Goal: Complete application form: Complete application form

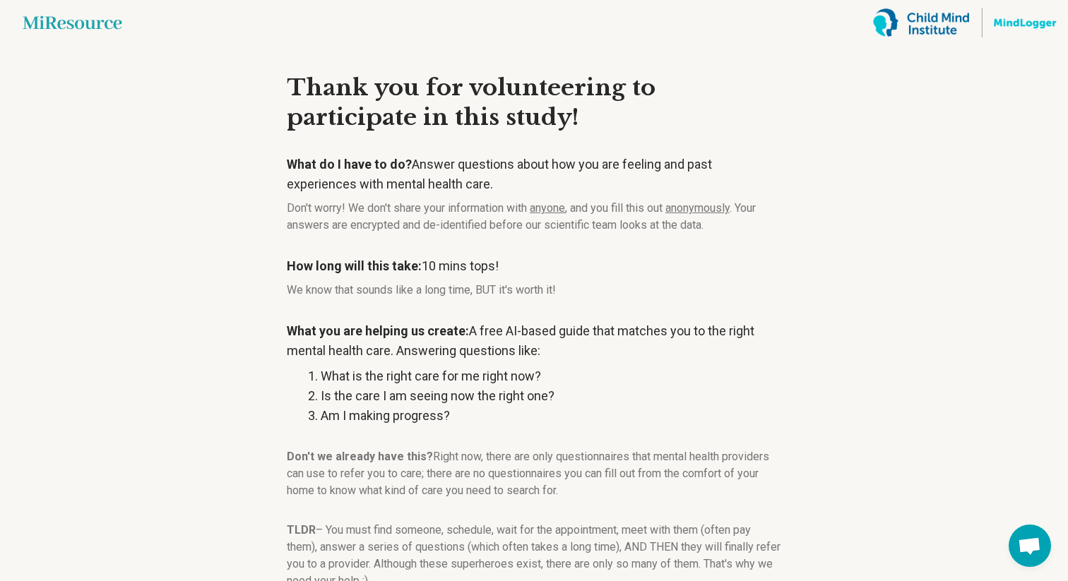
scroll to position [105, 0]
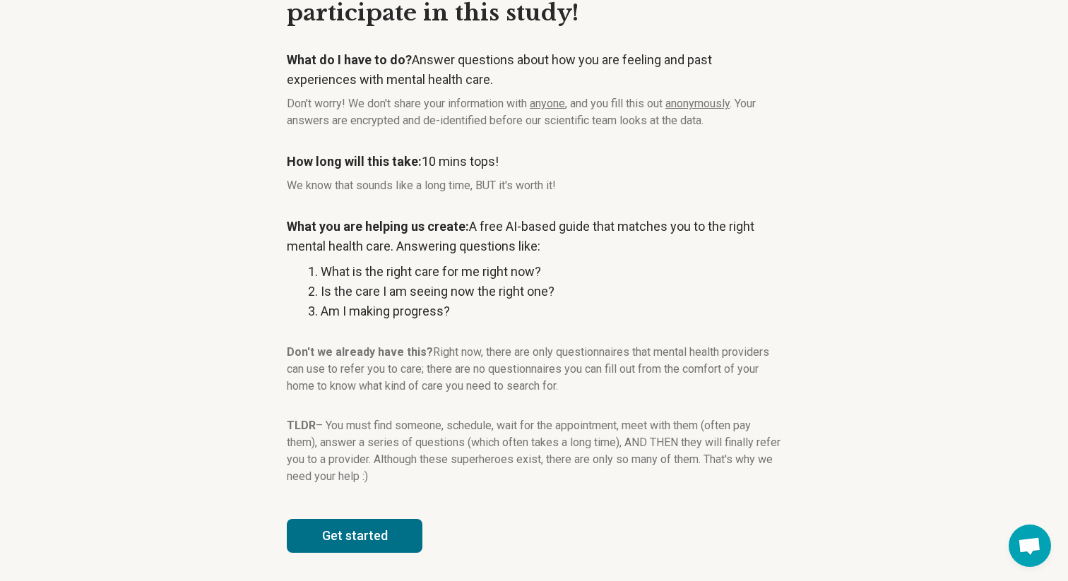
click at [367, 532] on button "Get started" at bounding box center [355, 536] width 136 height 34
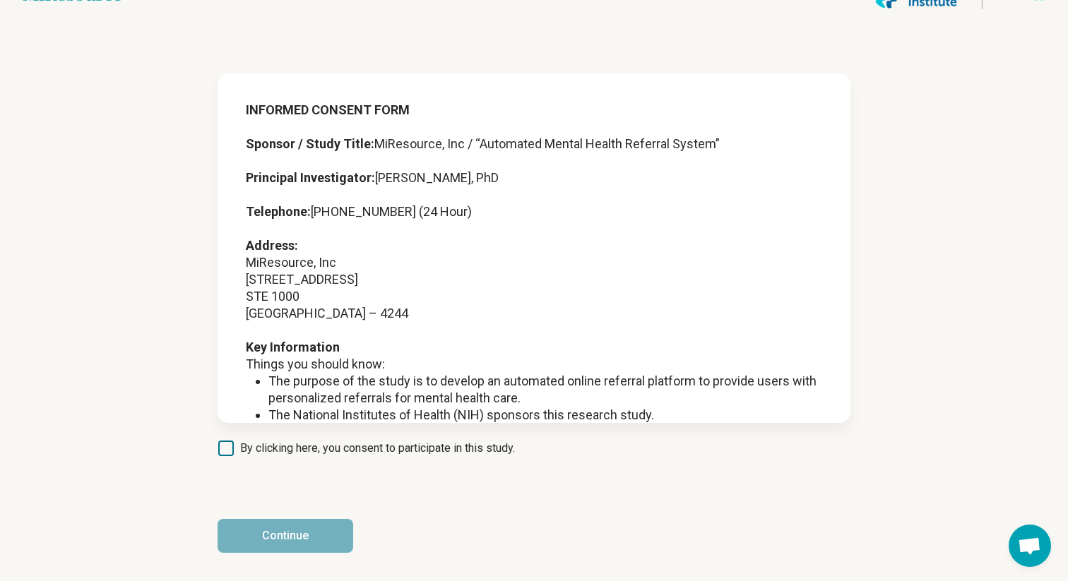
scroll to position [28, 0]
click at [230, 453] on icon at bounding box center [226, 449] width 16 height 16
click at [276, 526] on button "Continue" at bounding box center [286, 536] width 136 height 34
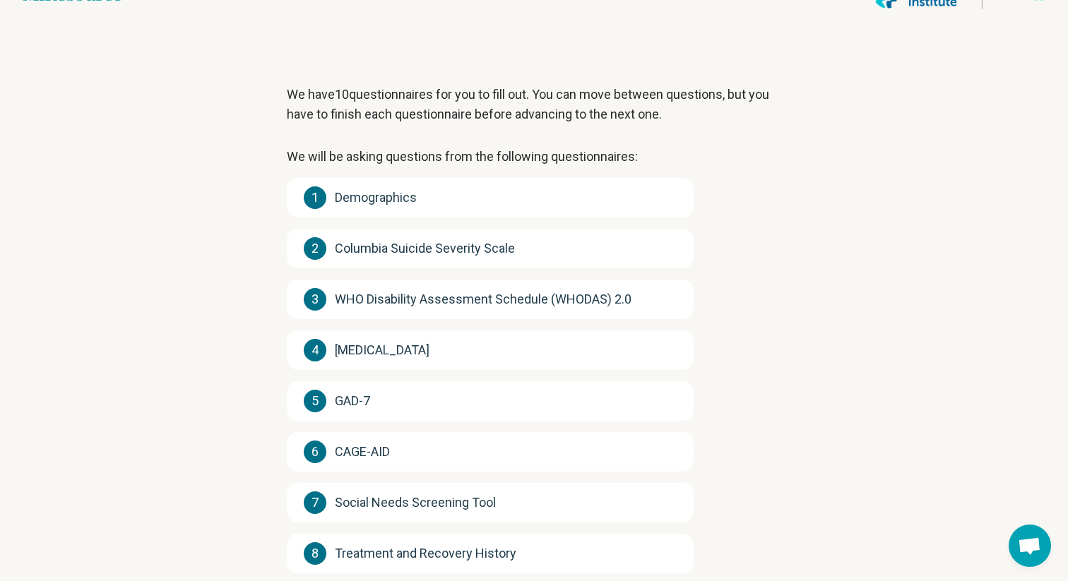
scroll to position [218, 0]
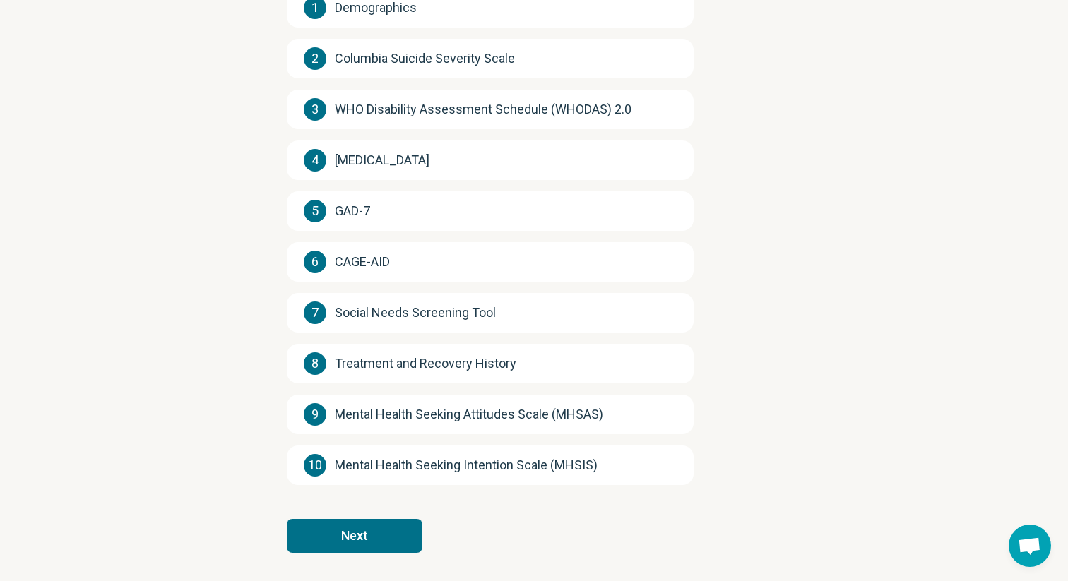
click at [366, 545] on button "Next" at bounding box center [355, 536] width 136 height 34
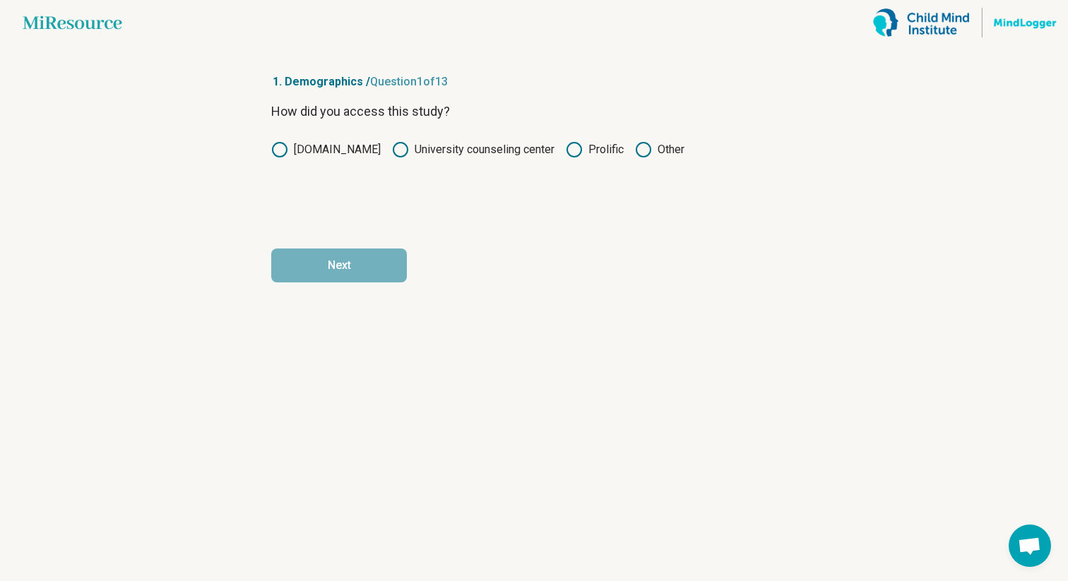
click at [575, 147] on icon at bounding box center [574, 149] width 17 height 17
click at [362, 265] on button "Next" at bounding box center [339, 266] width 136 height 34
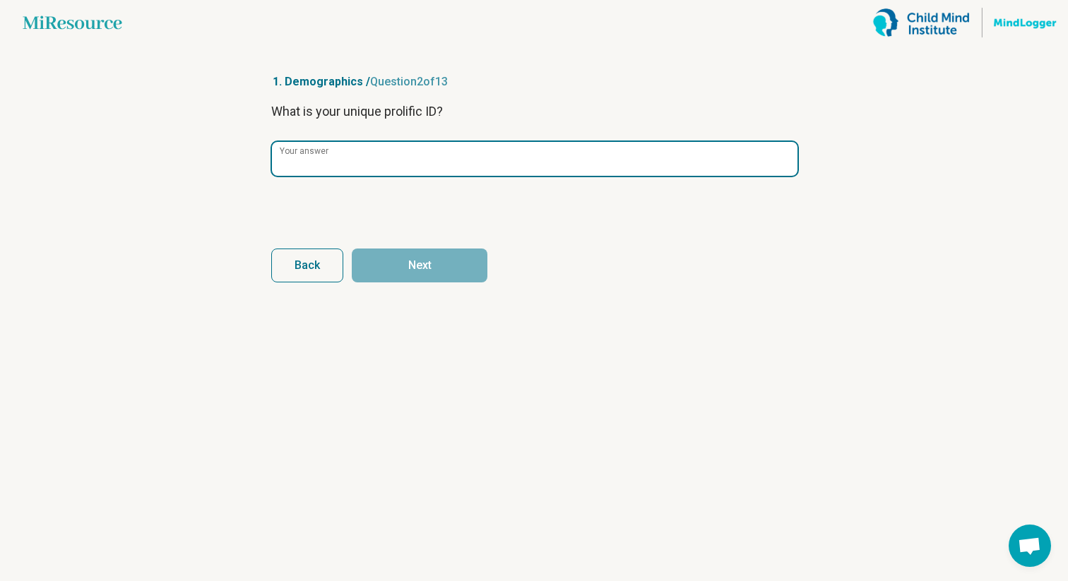
click at [376, 173] on input "Your answer" at bounding box center [535, 159] width 526 height 34
paste input "**********"
type input "**********"
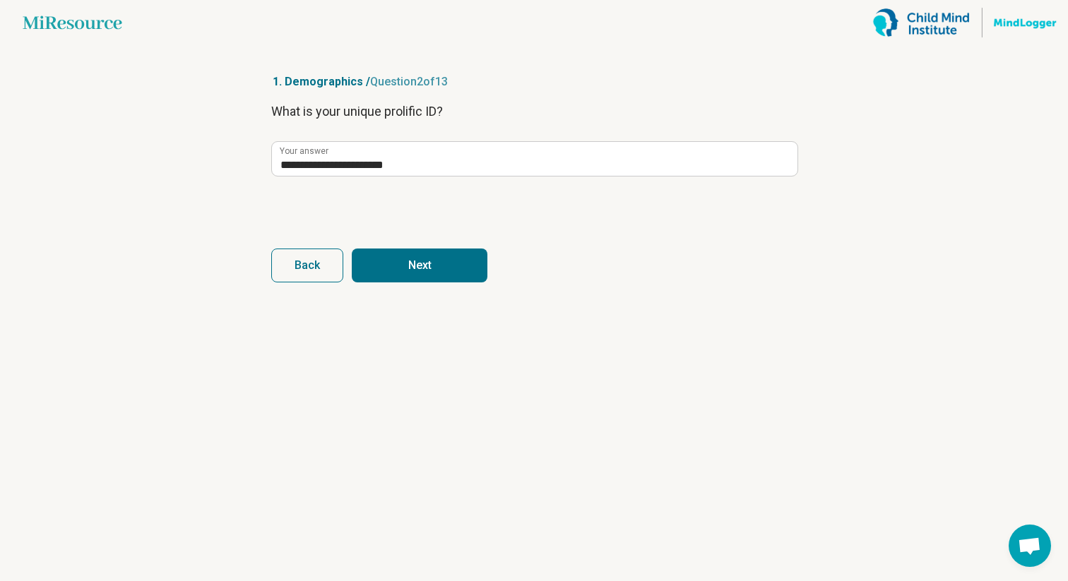
click at [437, 271] on button "Next" at bounding box center [420, 266] width 136 height 34
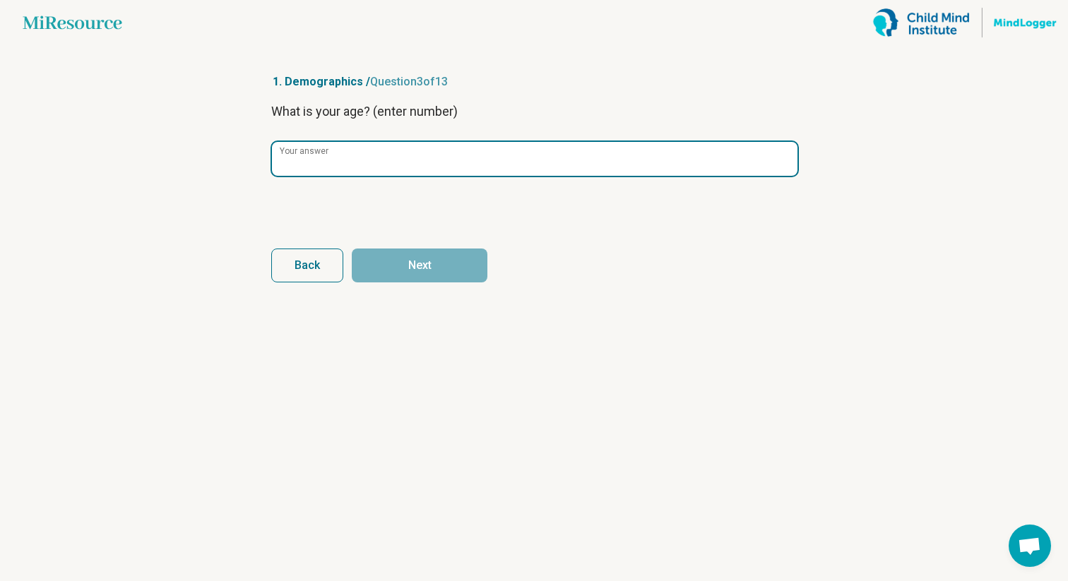
click at [418, 165] on input "Your answer" at bounding box center [535, 159] width 526 height 34
type input "**"
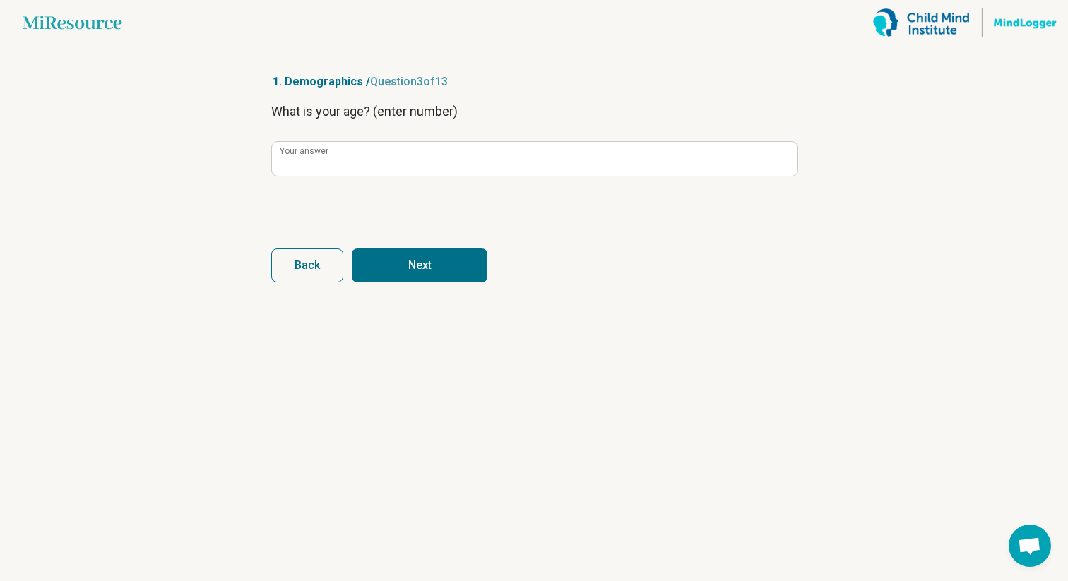
click at [419, 257] on button "Next" at bounding box center [420, 266] width 136 height 34
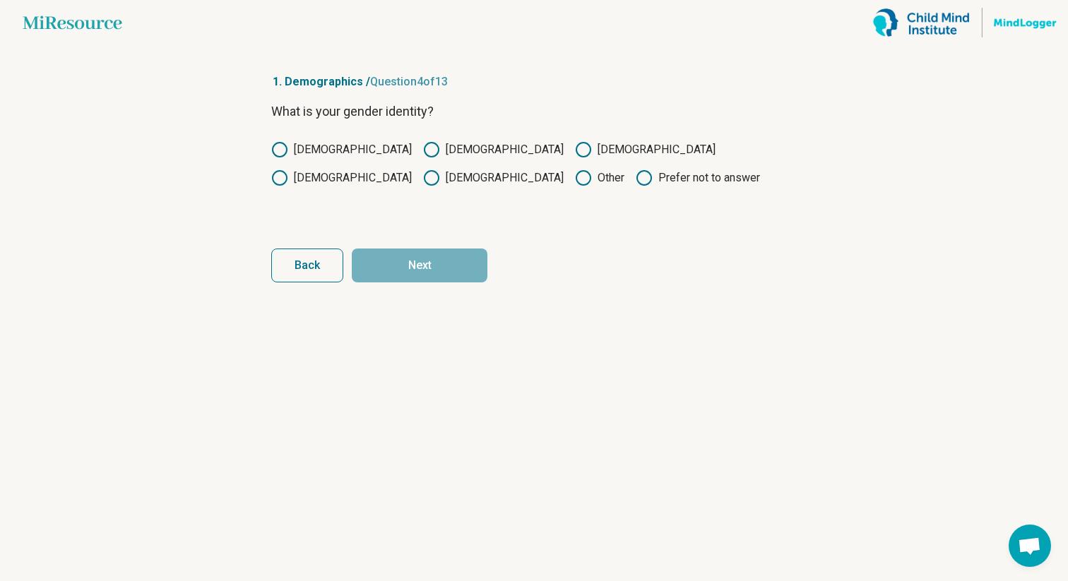
click at [423, 148] on icon at bounding box center [431, 149] width 17 height 17
click at [389, 268] on button "Next" at bounding box center [420, 266] width 136 height 34
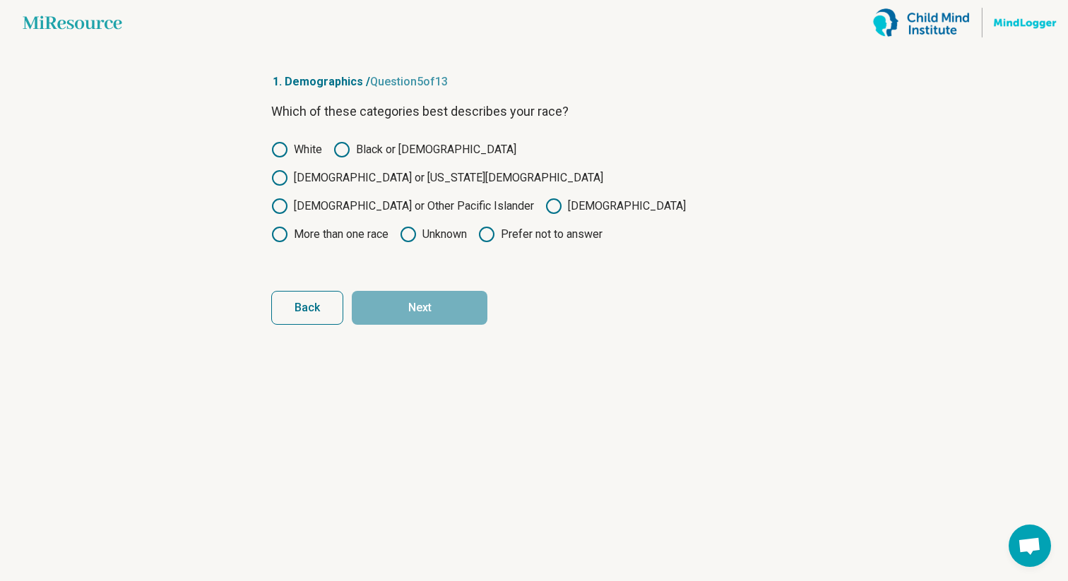
click at [545, 198] on label "Asian" at bounding box center [615, 206] width 141 height 17
click at [432, 291] on button "Next" at bounding box center [420, 308] width 136 height 34
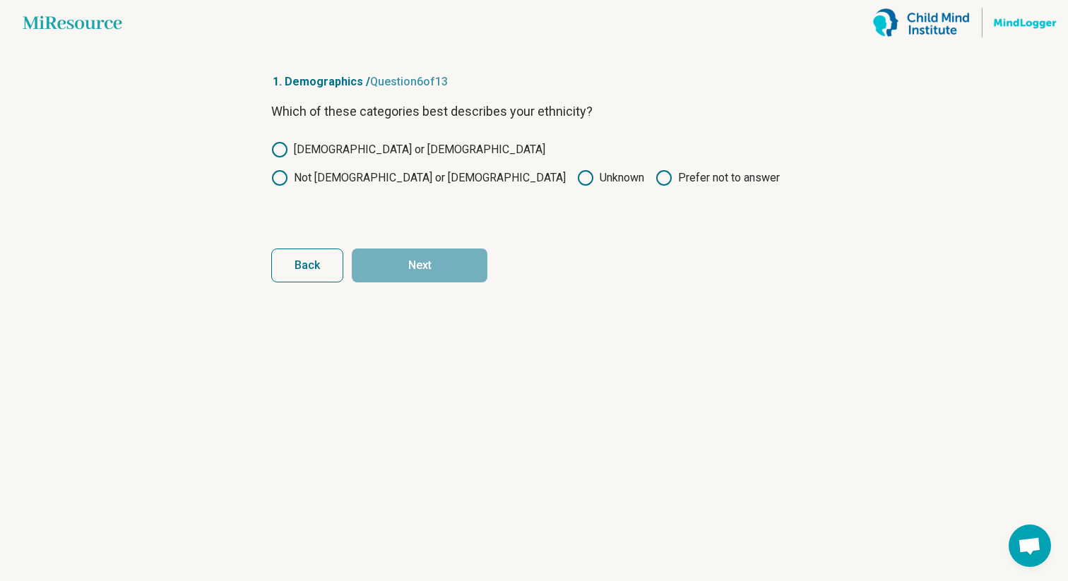
click at [418, 170] on label "Not Hispanic or Latino" at bounding box center [418, 178] width 295 height 17
click at [420, 290] on article "1. Demographics / Question 6 of 13 Which of these categories best describes you…" at bounding box center [534, 313] width 571 height 536
click at [428, 260] on button "Next" at bounding box center [420, 266] width 136 height 34
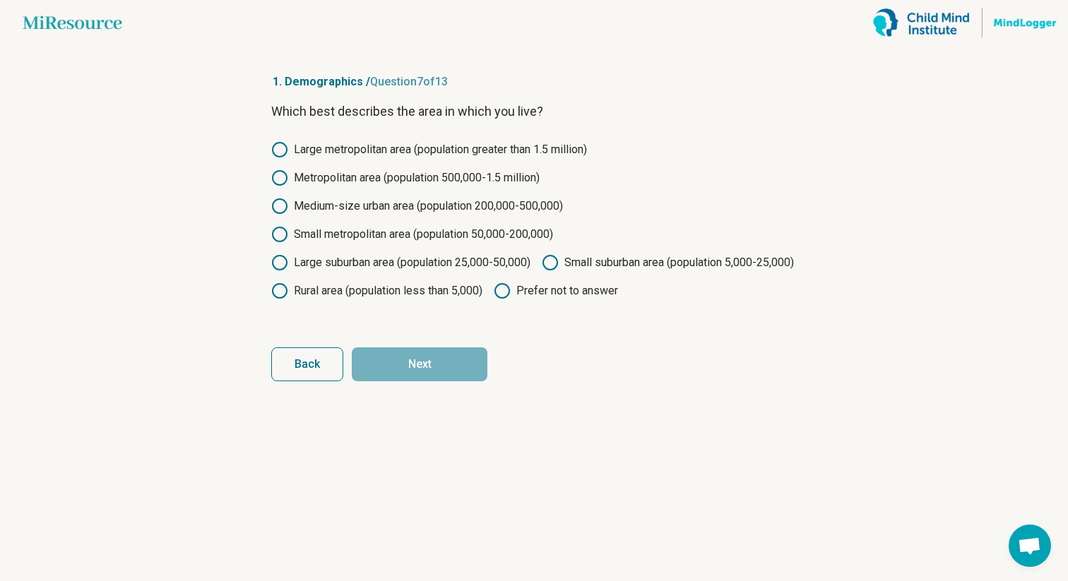
click at [345, 205] on label "Medium-size urban area (population 200,000-500,000)" at bounding box center [417, 206] width 292 height 17
click at [283, 238] on icon at bounding box center [279, 234] width 17 height 17
click at [420, 381] on button "Next" at bounding box center [420, 365] width 136 height 34
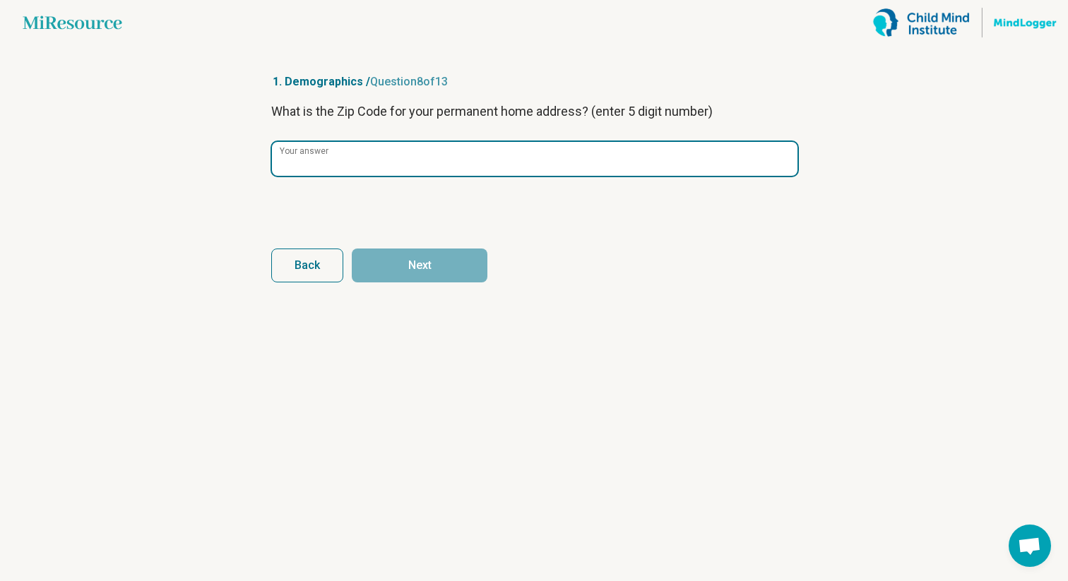
click at [389, 168] on input "Your answer" at bounding box center [535, 159] width 526 height 34
type input "*****"
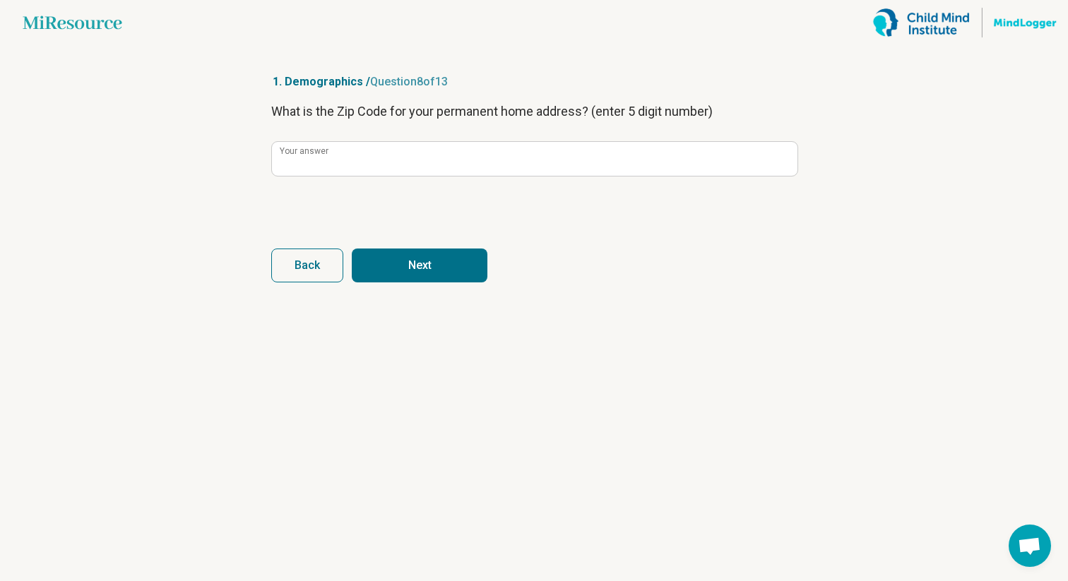
click at [435, 272] on button "Next" at bounding box center [420, 266] width 136 height 34
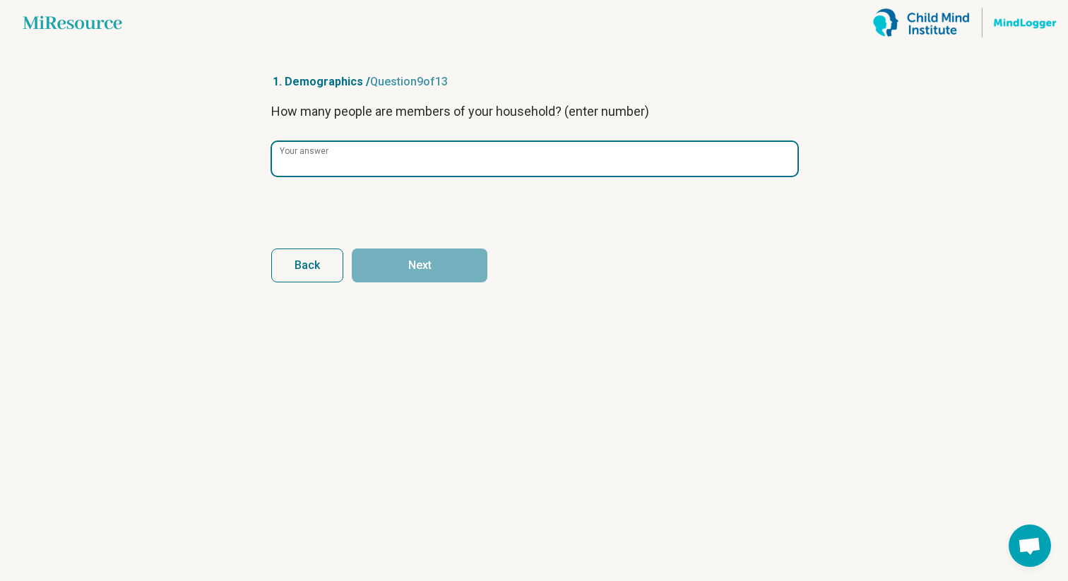
click at [424, 160] on input "Your answer" at bounding box center [535, 159] width 526 height 34
type input "*"
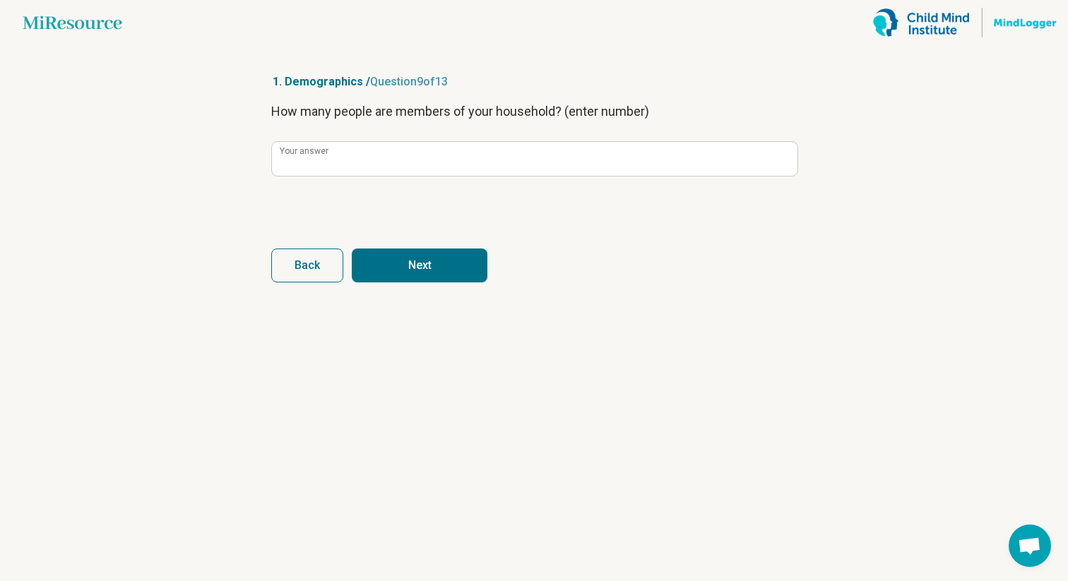
click at [435, 277] on button "Next" at bounding box center [420, 266] width 136 height 34
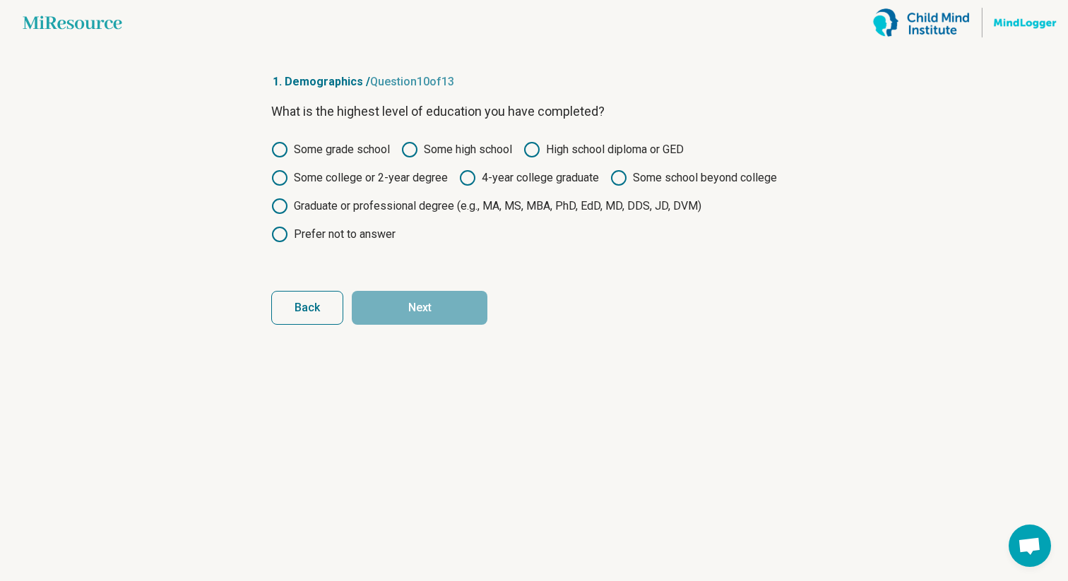
click at [470, 180] on icon at bounding box center [467, 178] width 17 height 17
click at [437, 301] on button "Next" at bounding box center [420, 308] width 136 height 34
click at [324, 215] on div "Some grade school Some high school High school diploma or GED Some college or 2…" at bounding box center [534, 192] width 526 height 102
click at [323, 209] on label "Graduate or professional degree (e.g., MA, MS, MBA, PhD, EdD, MD, DDS, JD, DVM)" at bounding box center [486, 206] width 430 height 17
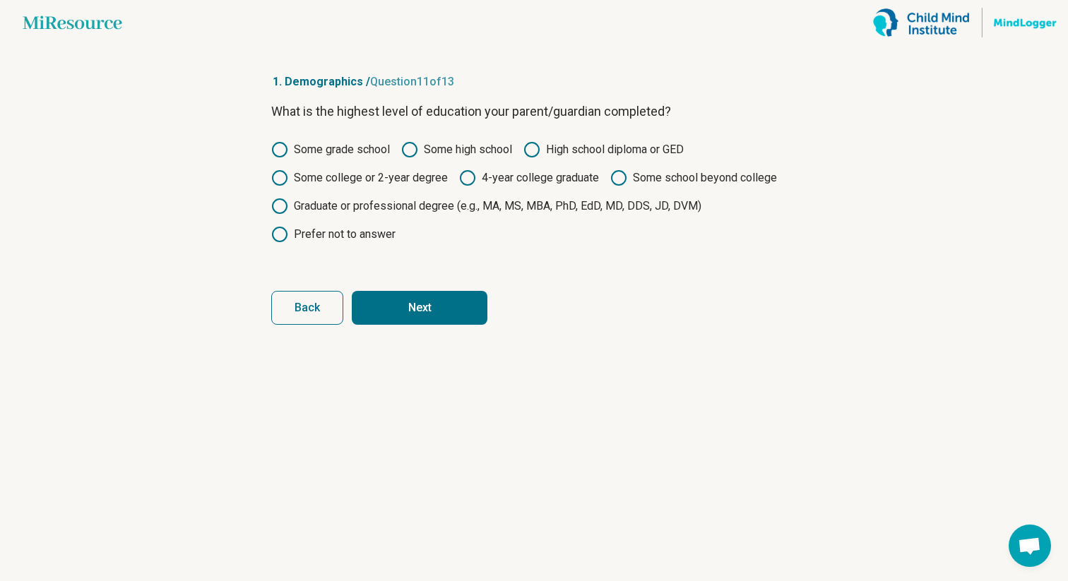
click at [421, 311] on button "Next" at bounding box center [420, 308] width 136 height 34
click at [370, 208] on label "Graduate or professional degree (e.g., MA, MS, MBA, PhD, EdD, MD, DDS, JD, DVM)" at bounding box center [486, 206] width 430 height 17
click at [413, 297] on button "Next" at bounding box center [420, 308] width 136 height 34
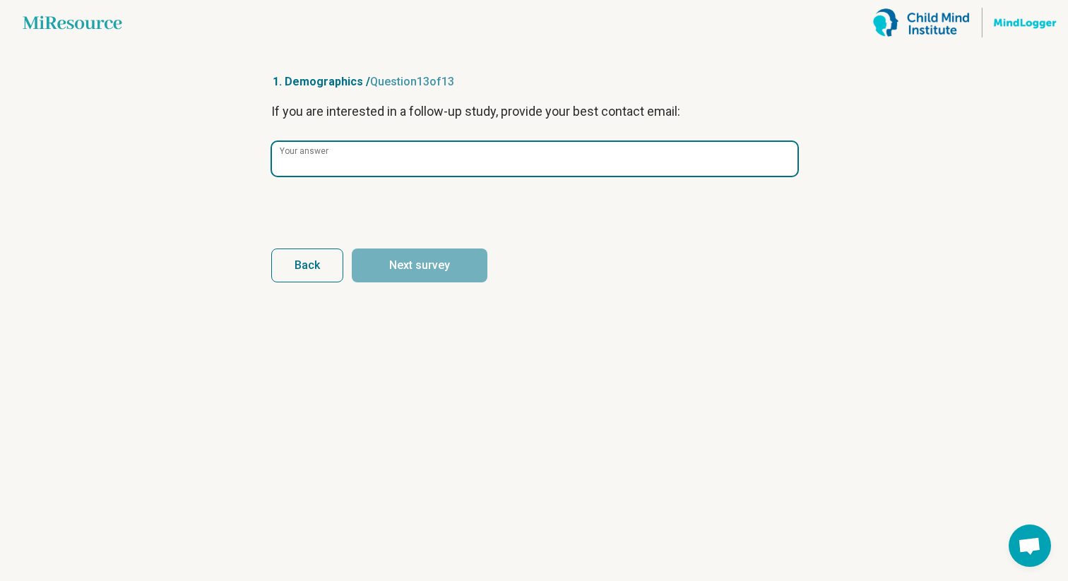
click at [375, 166] on input "Your answer" at bounding box center [535, 159] width 526 height 34
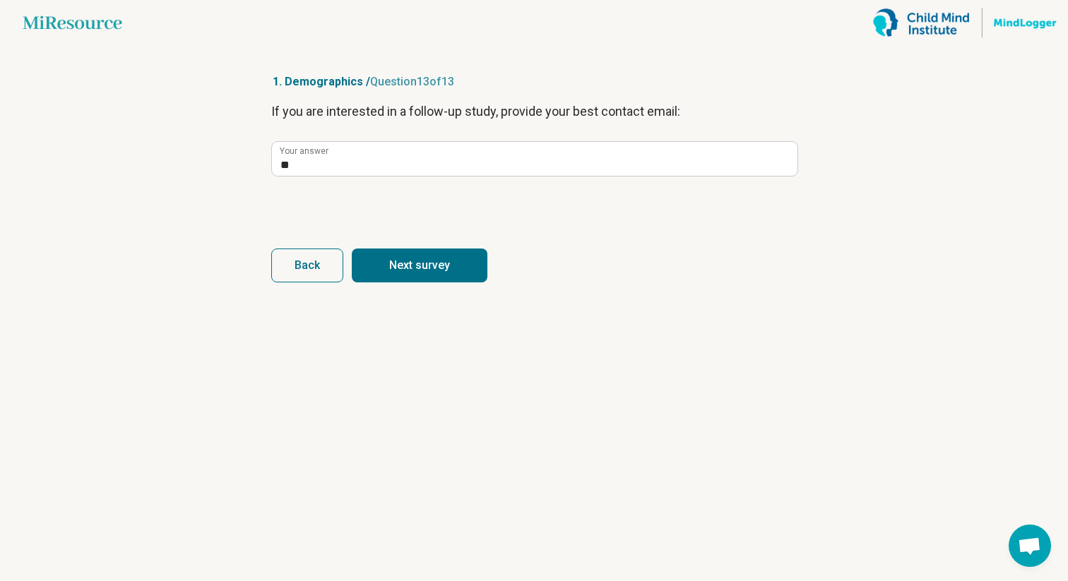
click at [427, 276] on button "Next survey" at bounding box center [420, 266] width 136 height 34
type input "**"
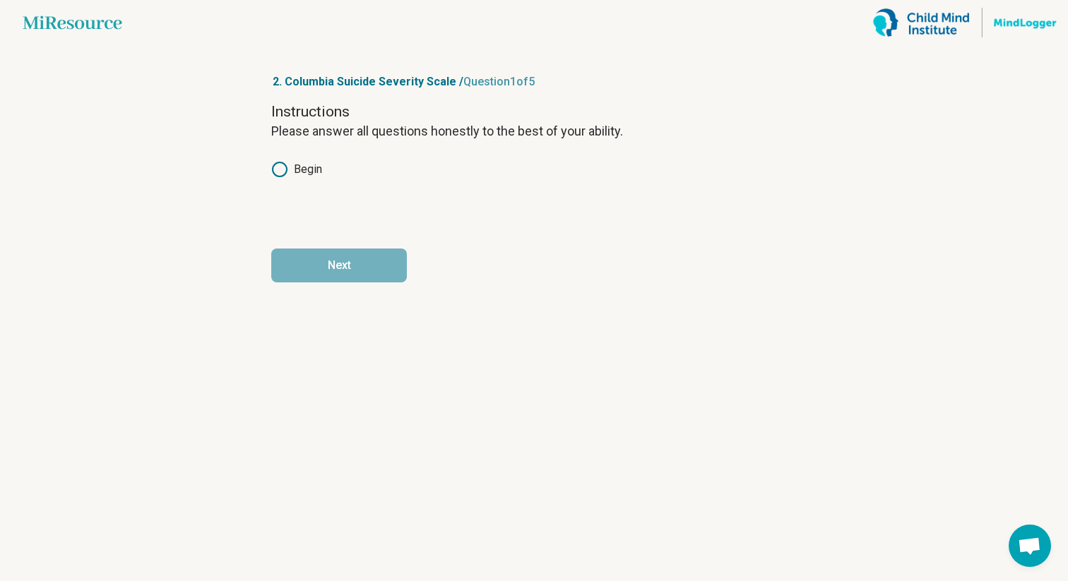
click at [314, 196] on div "Instructions Please answer all questions honestly to the best of your ability. …" at bounding box center [534, 161] width 526 height 119
click at [305, 179] on div "Instructions Please answer all questions honestly to the best of your ability. …" at bounding box center [534, 161] width 526 height 119
click at [300, 174] on label "Begin" at bounding box center [296, 169] width 51 height 17
click at [338, 265] on button "Next" at bounding box center [339, 266] width 136 height 34
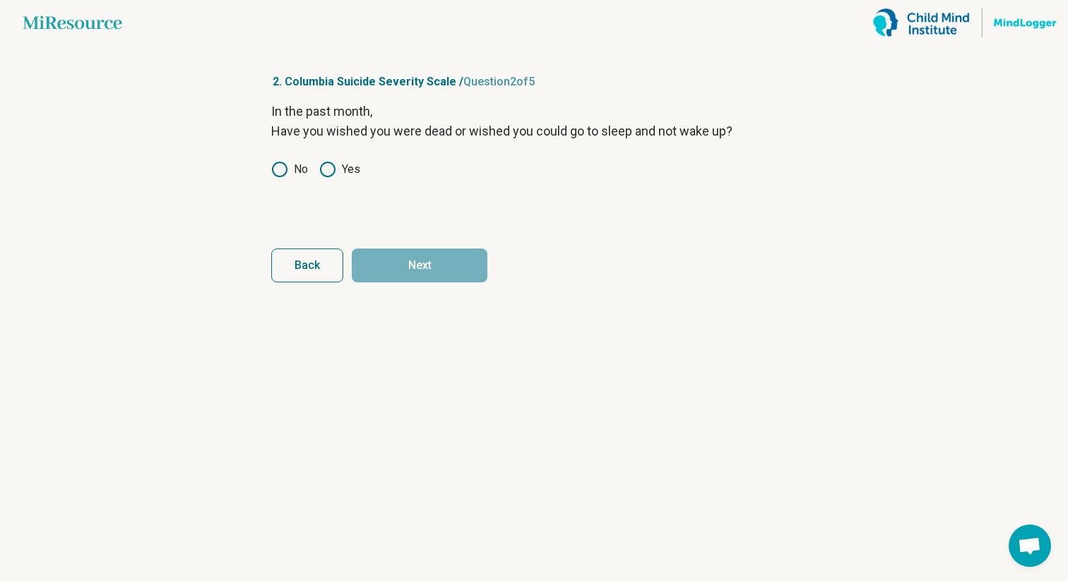
click at [337, 165] on label "Yes" at bounding box center [339, 169] width 41 height 17
click at [290, 170] on label "No" at bounding box center [289, 169] width 37 height 17
click at [408, 263] on button "Next" at bounding box center [420, 266] width 136 height 34
click at [276, 162] on icon at bounding box center [279, 169] width 17 height 17
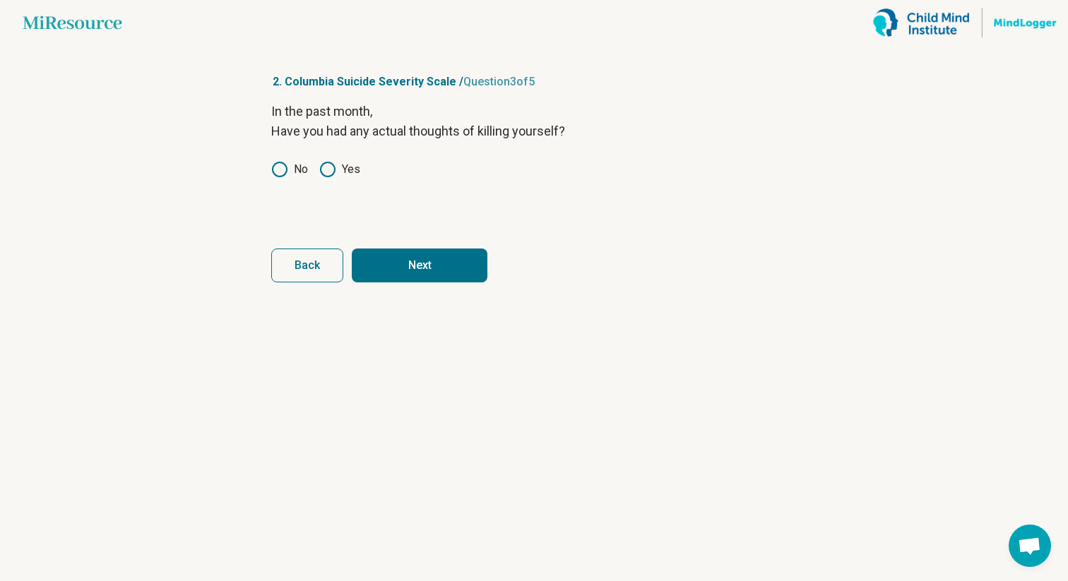
click at [391, 263] on button "Next" at bounding box center [420, 266] width 136 height 34
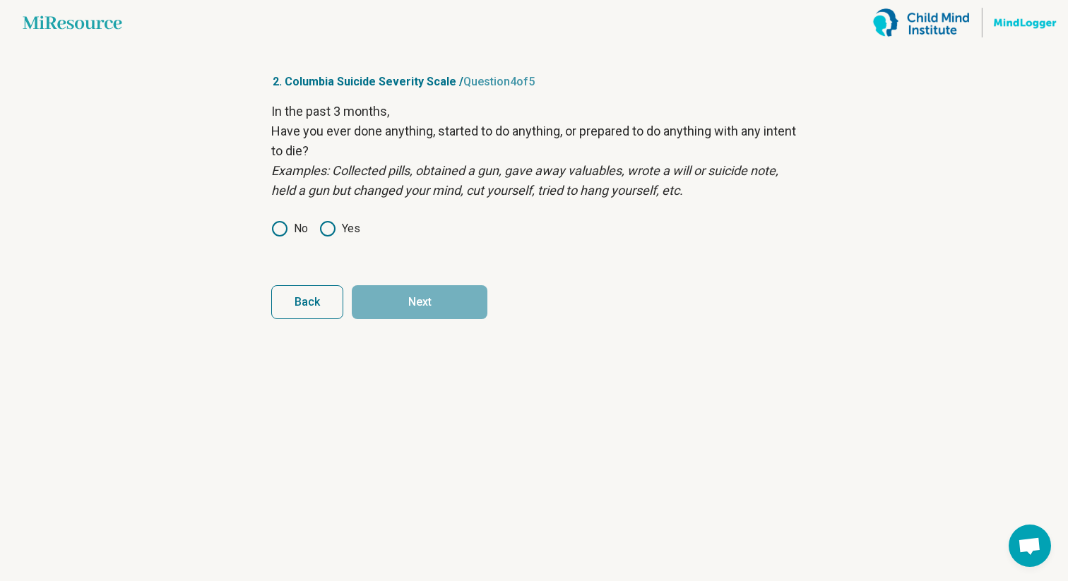
click at [285, 219] on div "In the past 3 months, Have you ever done anything, started to do anything, or p…" at bounding box center [534, 179] width 526 height 155
click at [283, 227] on icon at bounding box center [279, 228] width 17 height 17
click at [394, 299] on button "Next" at bounding box center [420, 302] width 136 height 34
click at [280, 223] on icon at bounding box center [279, 228] width 17 height 17
click at [405, 295] on button "Next survey" at bounding box center [420, 302] width 136 height 34
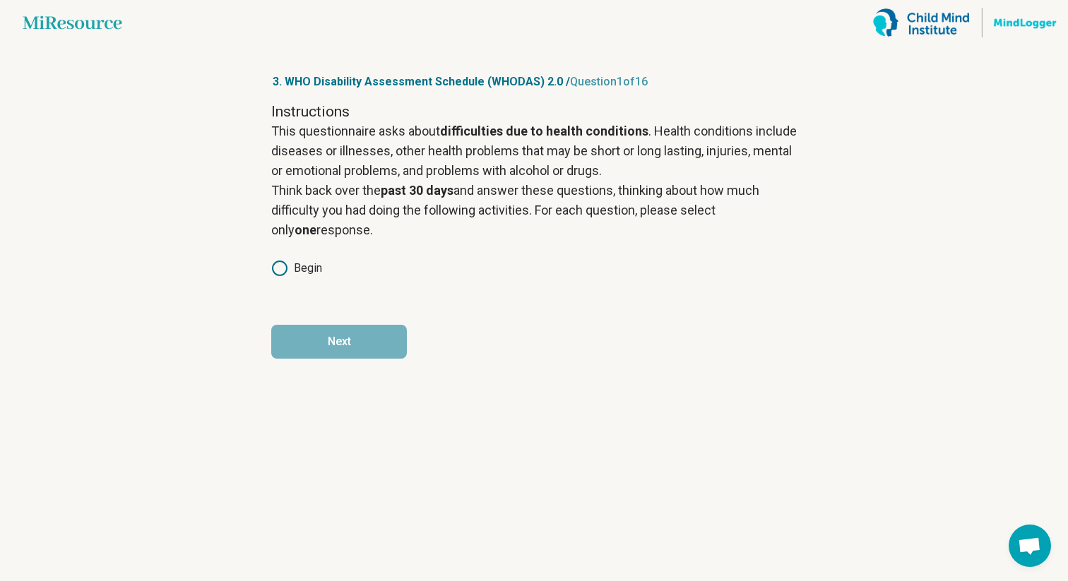
click at [296, 259] on div "Instructions This questionnaire asks about difficulties due to health condition…" at bounding box center [534, 199] width 526 height 195
click at [282, 270] on icon at bounding box center [279, 268] width 17 height 17
click at [343, 338] on button "Next" at bounding box center [339, 342] width 136 height 34
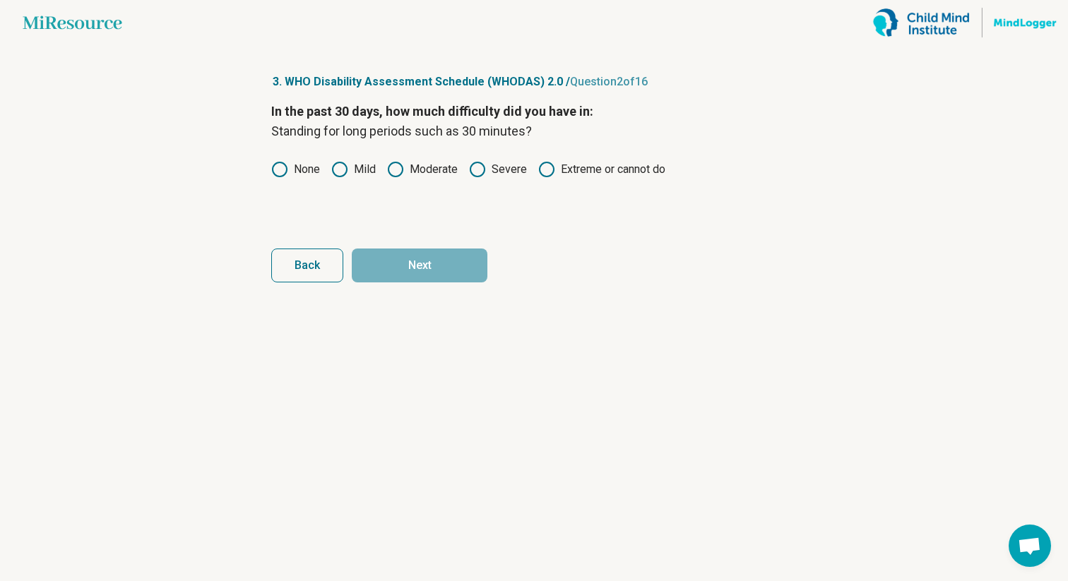
click at [279, 167] on icon at bounding box center [279, 169] width 17 height 17
click at [401, 256] on button "Next" at bounding box center [420, 266] width 136 height 34
click at [277, 157] on div "In the past 30 days, how much difficulty did you have in: Taking care of your h…" at bounding box center [534, 161] width 526 height 119
click at [285, 170] on icon at bounding box center [279, 169] width 17 height 17
click at [415, 272] on button "Next" at bounding box center [420, 266] width 136 height 34
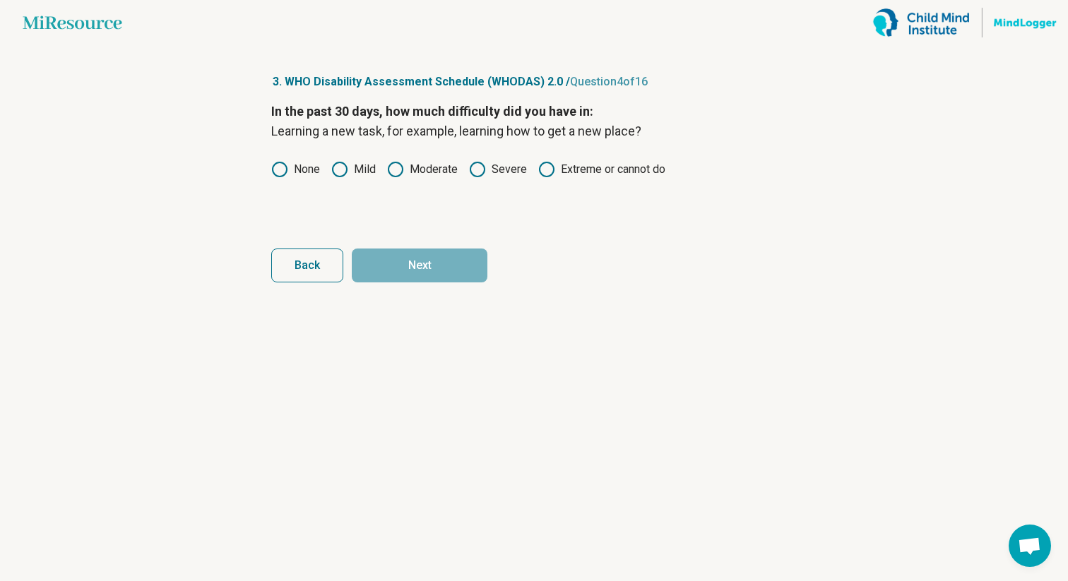
click at [292, 176] on label "None" at bounding box center [295, 169] width 49 height 17
click at [349, 175] on label "Mild" at bounding box center [353, 169] width 45 height 17
click at [405, 240] on form "In the past 30 days, how much difficulty did you have in: Learning a new task, …" at bounding box center [534, 192] width 526 height 181
click at [408, 253] on button "Next" at bounding box center [420, 266] width 136 height 34
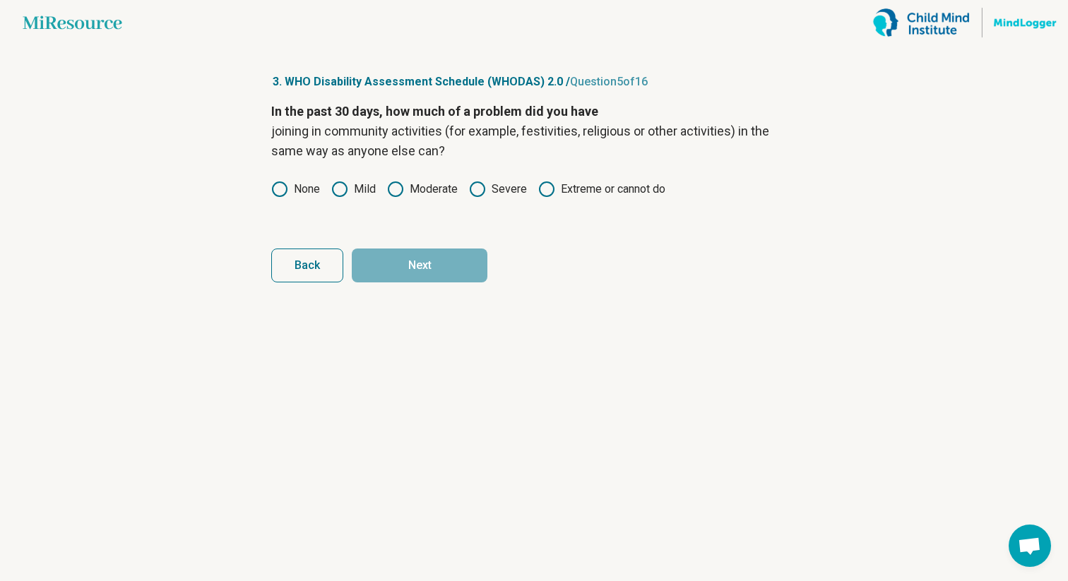
click at [305, 189] on label "None" at bounding box center [295, 189] width 49 height 17
click at [390, 250] on button "Next" at bounding box center [420, 266] width 136 height 34
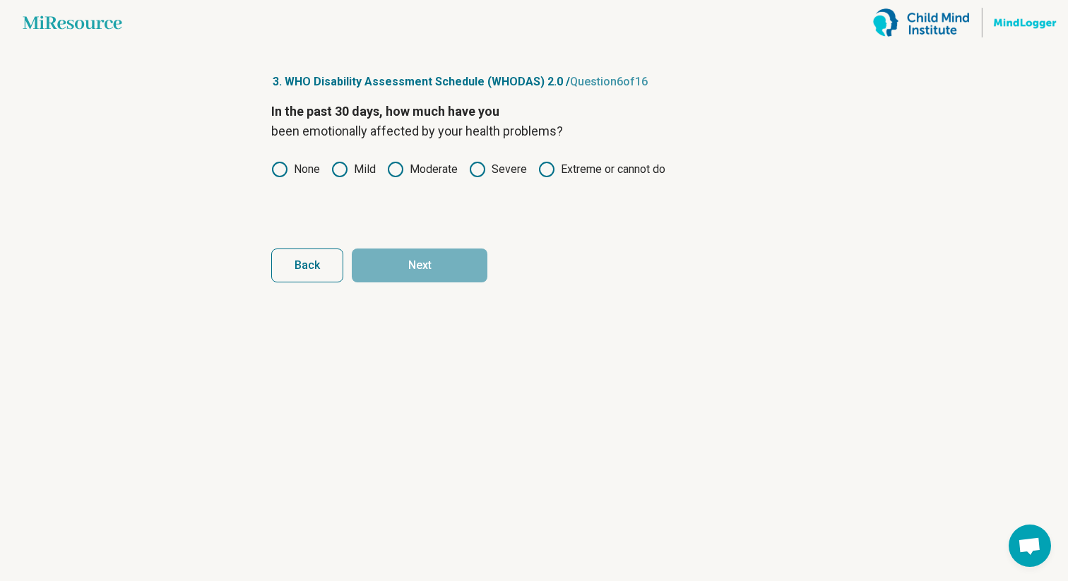
click at [288, 162] on icon at bounding box center [279, 169] width 17 height 17
click at [410, 259] on button "Next" at bounding box center [420, 266] width 136 height 34
click at [293, 162] on label "None" at bounding box center [295, 169] width 49 height 17
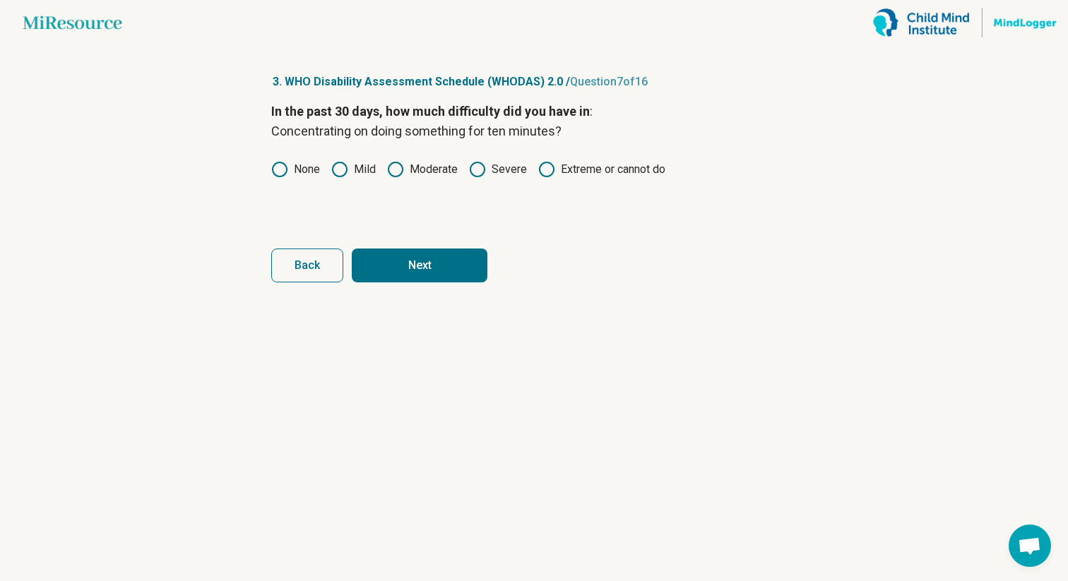
click at [403, 259] on button "Next" at bounding box center [420, 266] width 136 height 34
click at [292, 169] on label "None" at bounding box center [295, 169] width 49 height 17
click at [440, 254] on button "Next" at bounding box center [420, 266] width 136 height 34
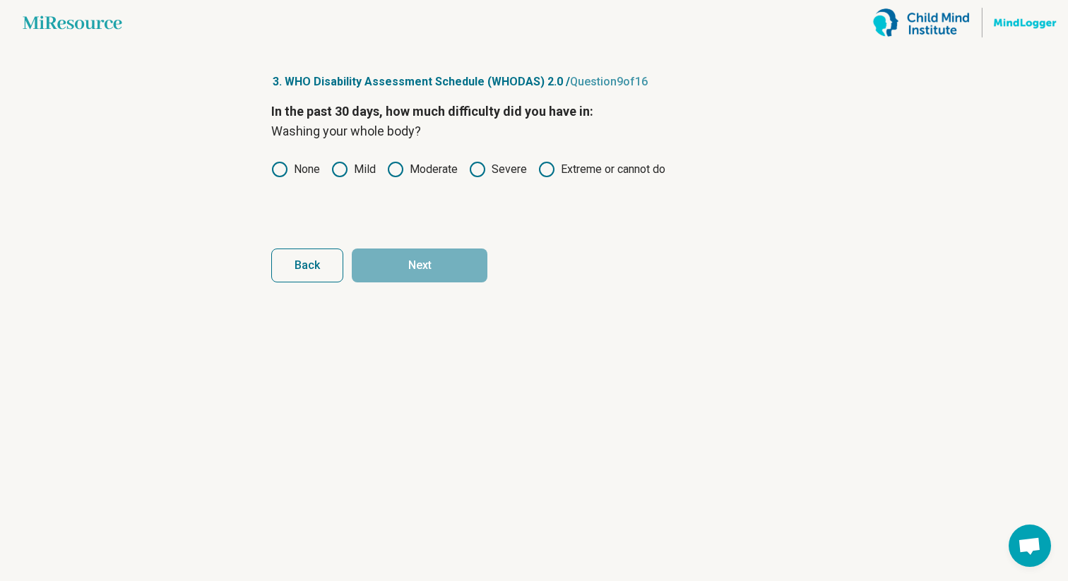
click at [295, 166] on label "None" at bounding box center [295, 169] width 49 height 17
click at [401, 271] on button "Next" at bounding box center [420, 266] width 136 height 34
click at [278, 158] on div "In the past 30 days, how much difficulty did you have in : Getting dressed? Non…" at bounding box center [534, 161] width 526 height 119
click at [278, 164] on icon at bounding box center [279, 169] width 17 height 17
click at [384, 259] on button "Next" at bounding box center [420, 266] width 136 height 34
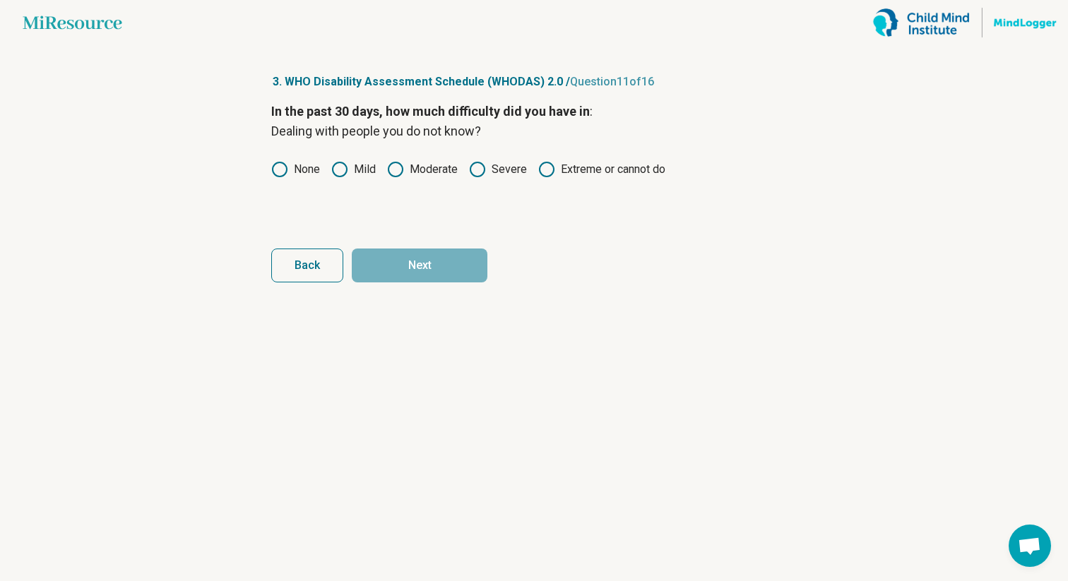
click at [278, 167] on icon at bounding box center [279, 169] width 17 height 17
click at [406, 266] on button "Next" at bounding box center [420, 266] width 136 height 34
click at [342, 175] on icon at bounding box center [339, 169] width 17 height 17
click at [398, 266] on button "Next" at bounding box center [420, 266] width 136 height 34
click at [290, 167] on label "None" at bounding box center [295, 169] width 49 height 17
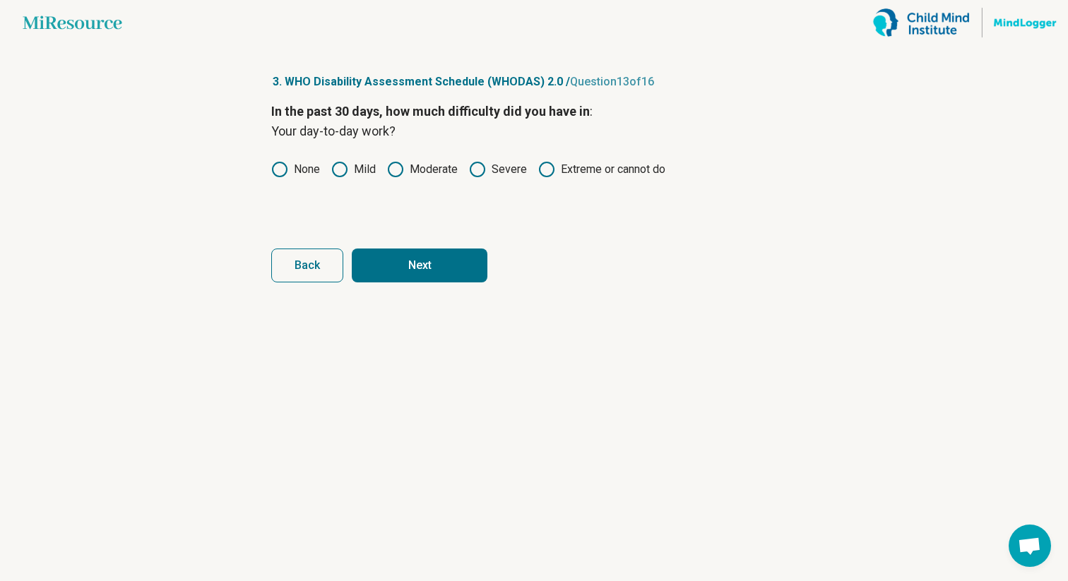
click at [341, 169] on icon at bounding box center [339, 169] width 17 height 17
click at [283, 171] on icon at bounding box center [279, 169] width 17 height 17
click at [436, 268] on button "Next" at bounding box center [420, 266] width 136 height 34
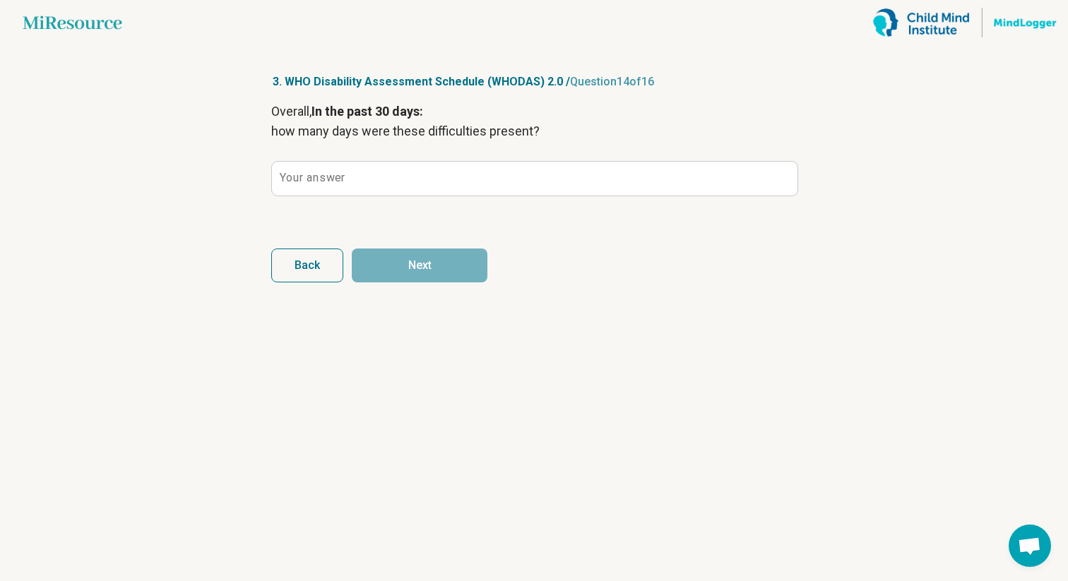
click at [312, 176] on label "Your answer" at bounding box center [312, 177] width 65 height 11
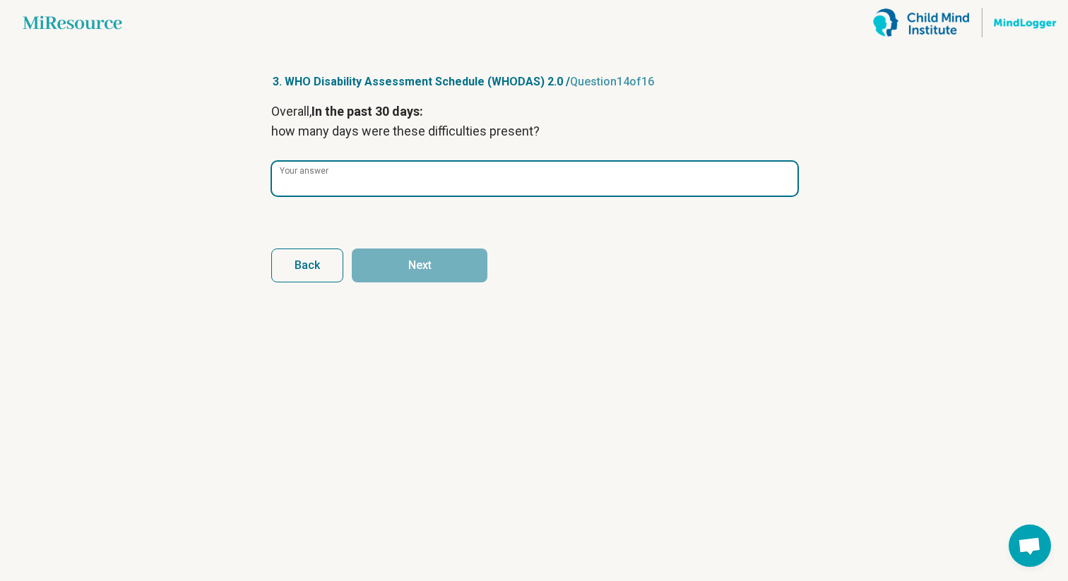
click at [312, 176] on input "Your answer" at bounding box center [535, 179] width 526 height 34
type input "*"
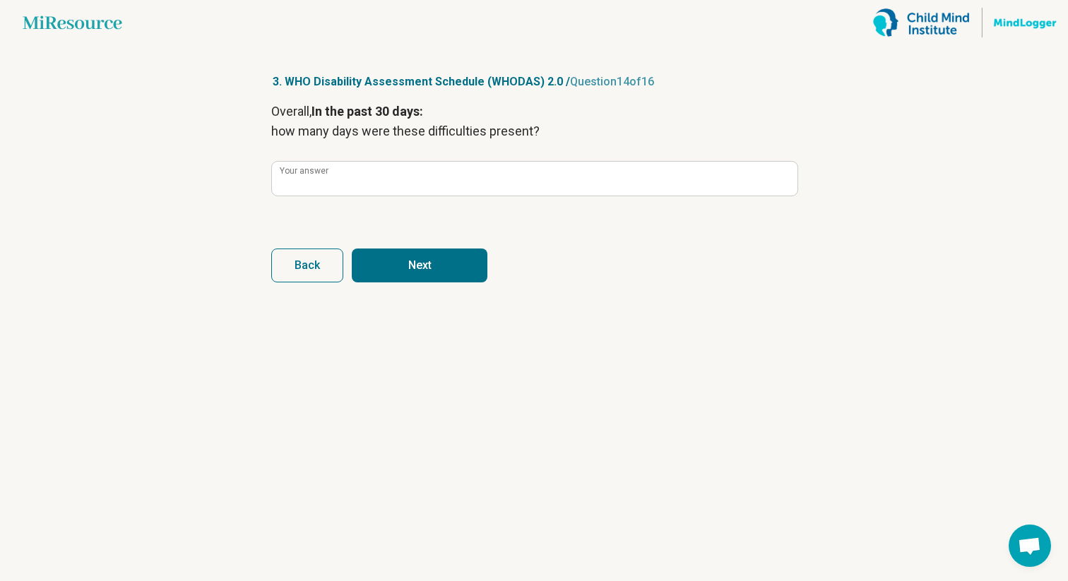
click at [427, 273] on button "Next" at bounding box center [420, 266] width 136 height 34
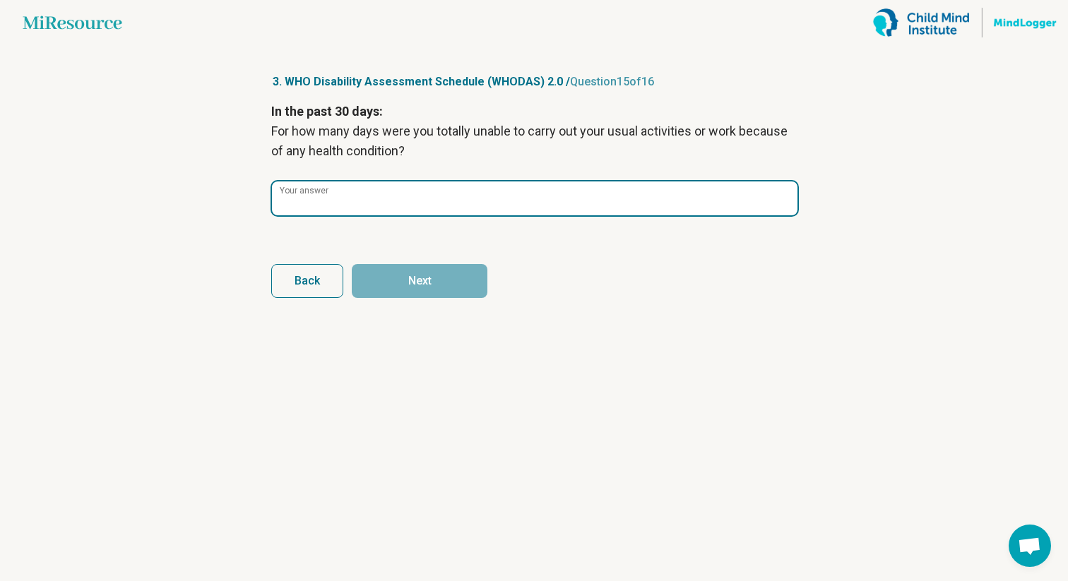
click at [374, 191] on input "Your answer" at bounding box center [535, 199] width 526 height 34
type input "*"
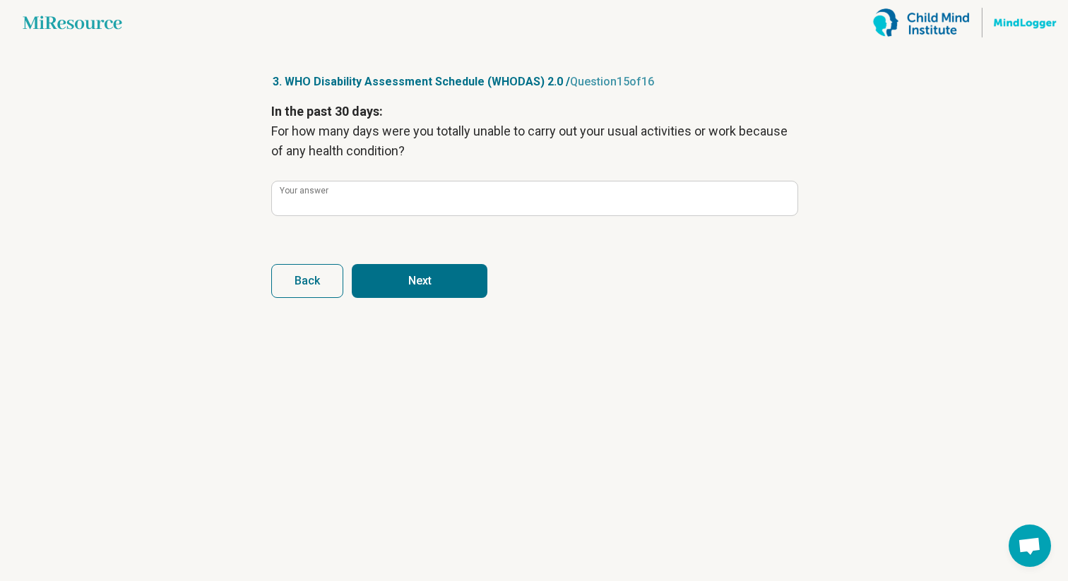
click at [420, 280] on button "Next" at bounding box center [420, 281] width 136 height 34
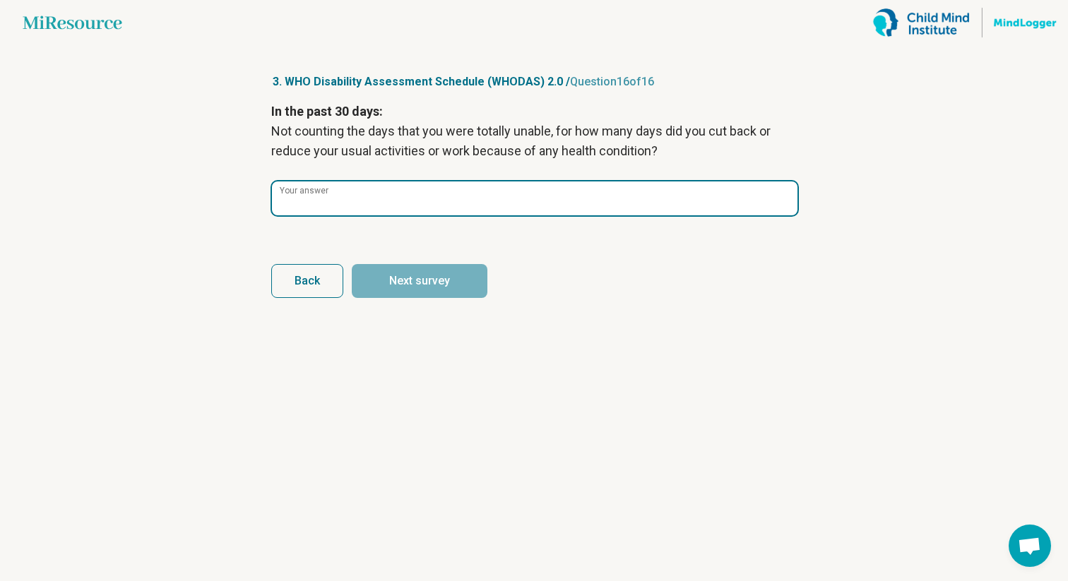
click at [381, 205] on input "Your answer" at bounding box center [535, 199] width 526 height 34
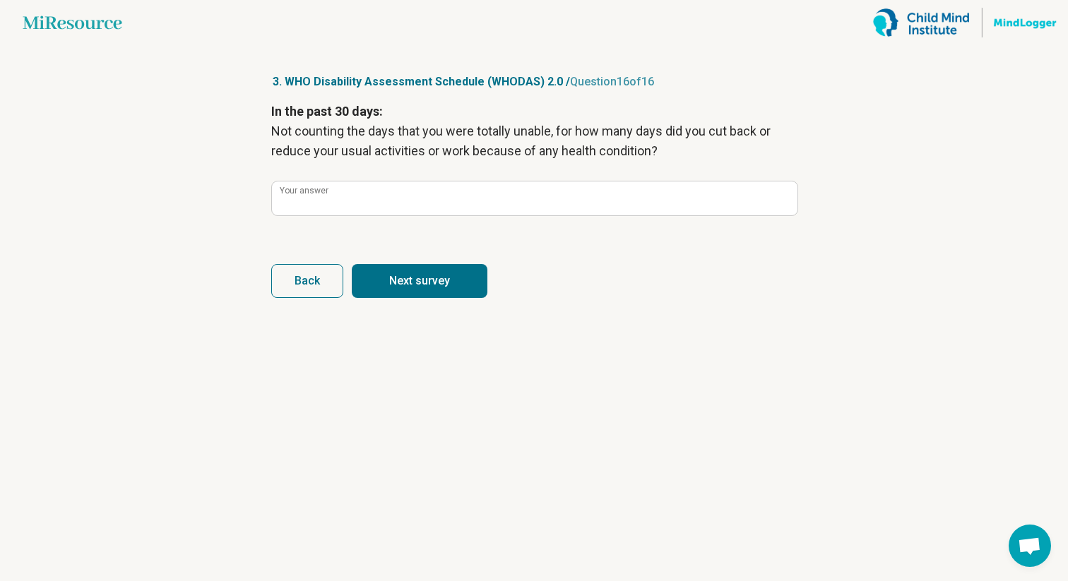
click at [401, 291] on button "Next survey" at bounding box center [420, 281] width 136 height 34
type input "*"
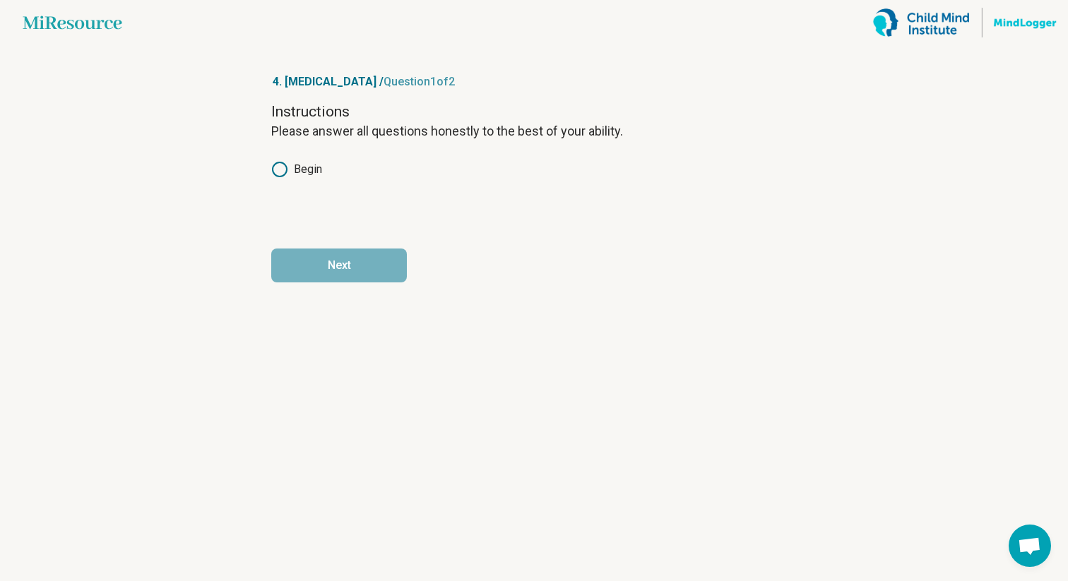
click at [297, 174] on label "Begin" at bounding box center [296, 169] width 51 height 17
click at [330, 263] on button "Next" at bounding box center [339, 266] width 136 height 34
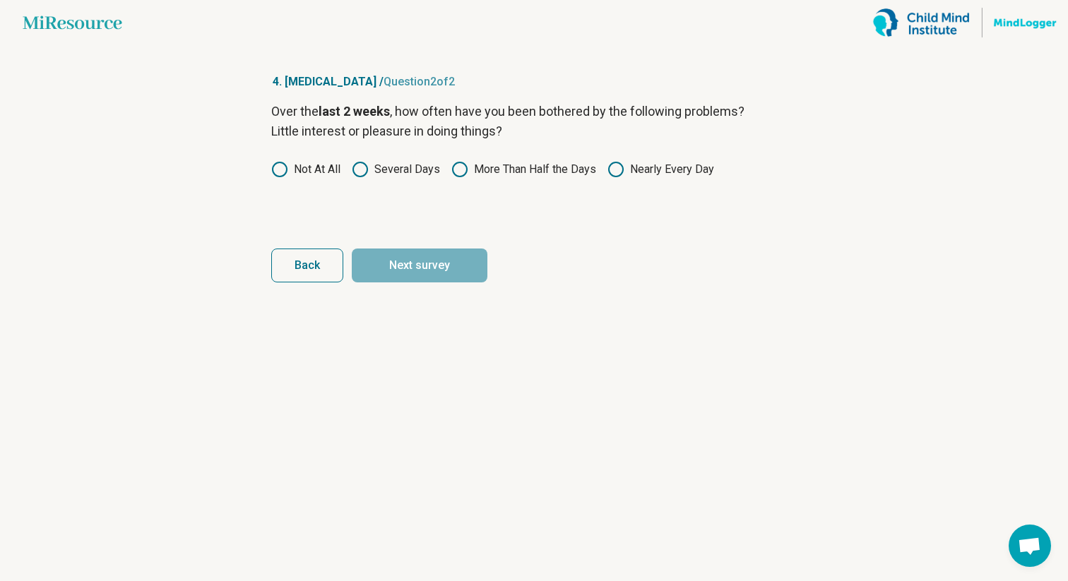
click at [279, 169] on icon at bounding box center [279, 169] width 17 height 17
click at [443, 270] on button "Next survey" at bounding box center [420, 266] width 136 height 34
click at [302, 171] on label "Not At All" at bounding box center [305, 169] width 69 height 17
click at [423, 271] on button "Next survey" at bounding box center [420, 266] width 136 height 34
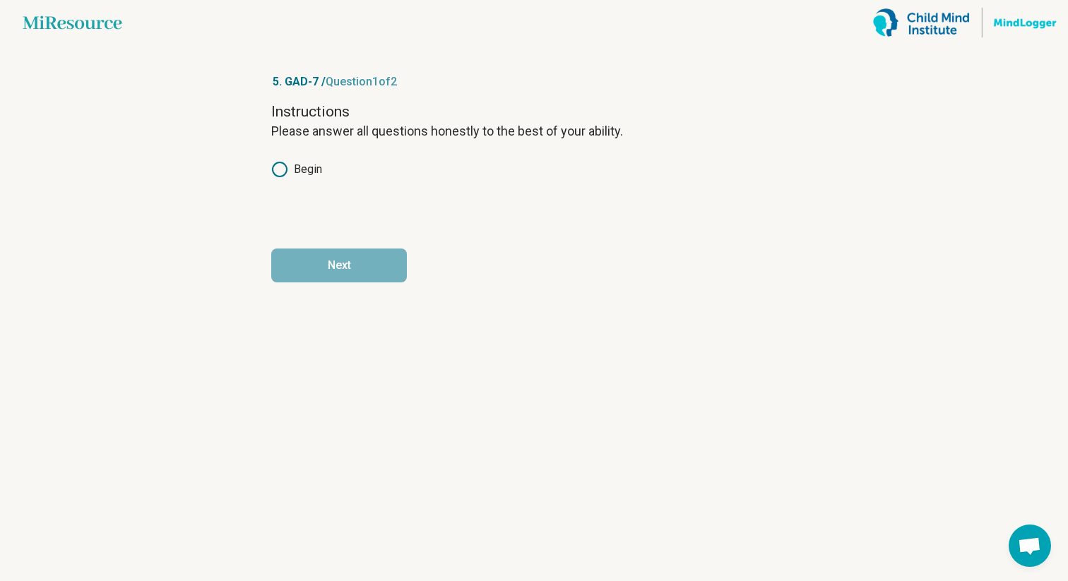
click at [310, 168] on label "Begin" at bounding box center [296, 169] width 51 height 17
click at [351, 278] on button "Next" at bounding box center [339, 266] width 136 height 34
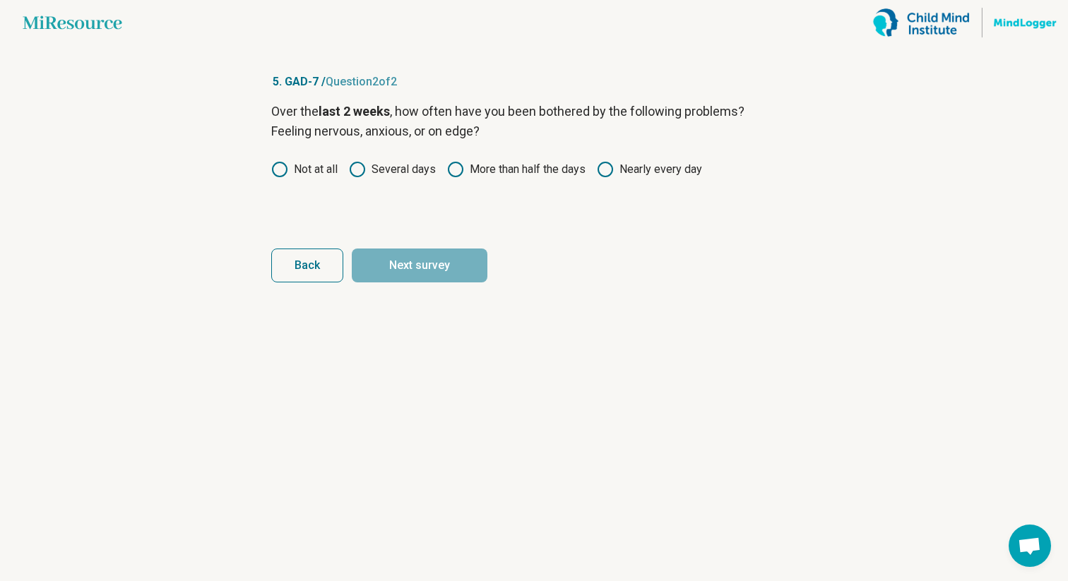
click at [362, 167] on icon at bounding box center [357, 169] width 17 height 17
click at [405, 271] on button "Next survey" at bounding box center [420, 266] width 136 height 34
click at [307, 165] on label "Not at all" at bounding box center [304, 169] width 66 height 17
click at [358, 171] on icon at bounding box center [357, 169] width 17 height 17
click at [398, 259] on button "Next survey" at bounding box center [420, 266] width 136 height 34
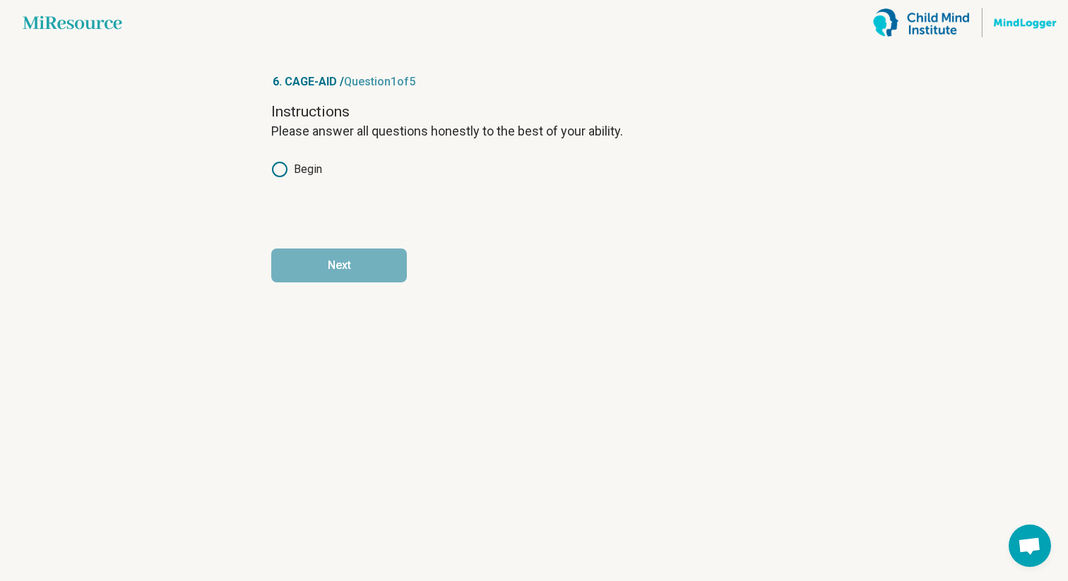
click at [304, 172] on label "Begin" at bounding box center [296, 169] width 51 height 17
click at [350, 260] on button "Next" at bounding box center [339, 266] width 136 height 34
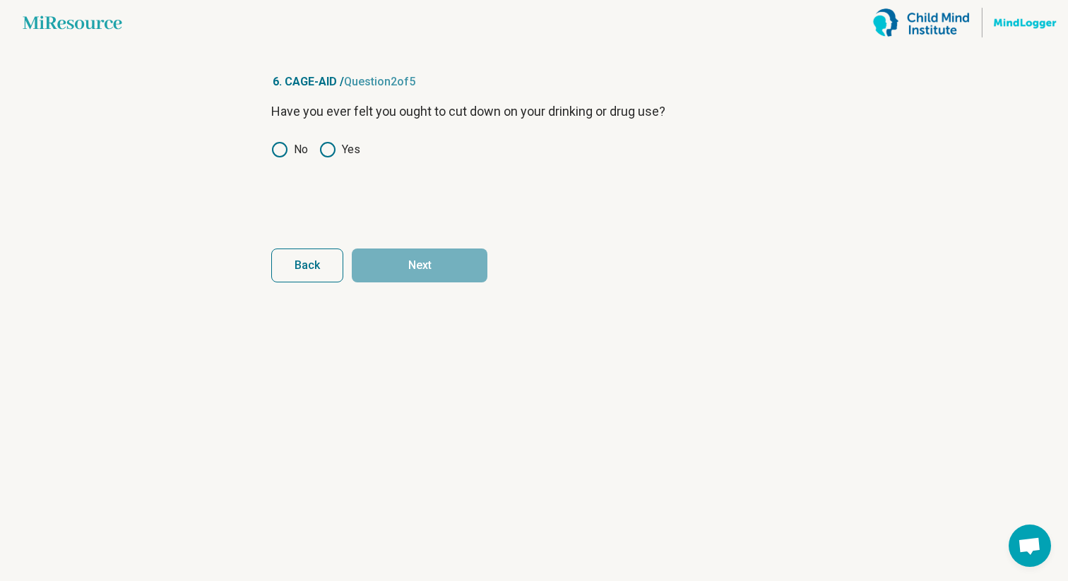
click at [295, 149] on label "No" at bounding box center [289, 149] width 37 height 17
click at [395, 258] on button "Next" at bounding box center [420, 266] width 136 height 34
click at [288, 153] on label "No" at bounding box center [289, 149] width 37 height 17
click at [416, 273] on button "Next" at bounding box center [420, 266] width 136 height 34
click at [284, 147] on icon at bounding box center [279, 149] width 17 height 17
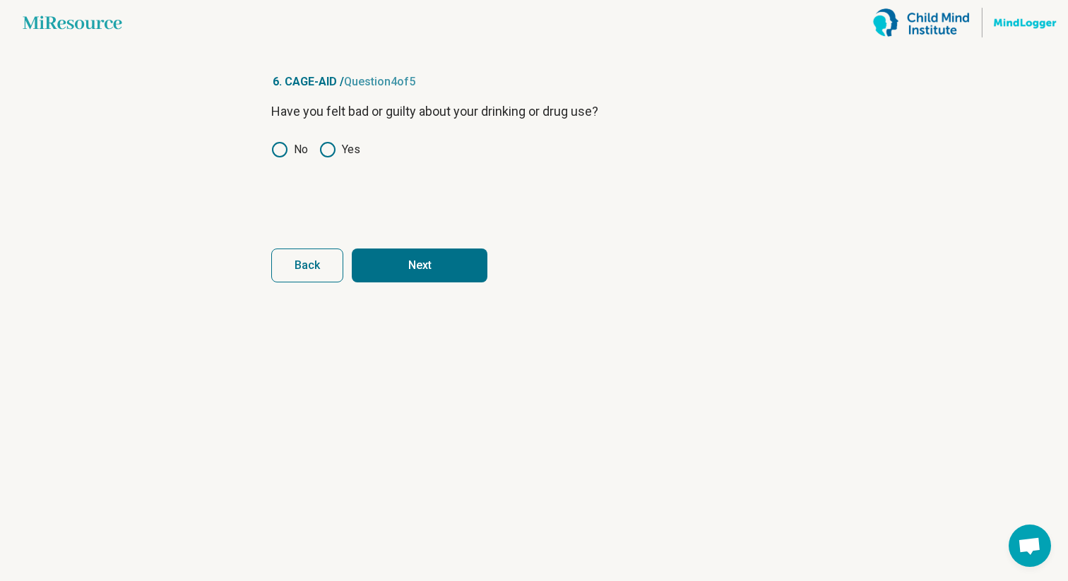
click at [410, 262] on button "Next" at bounding box center [420, 266] width 136 height 34
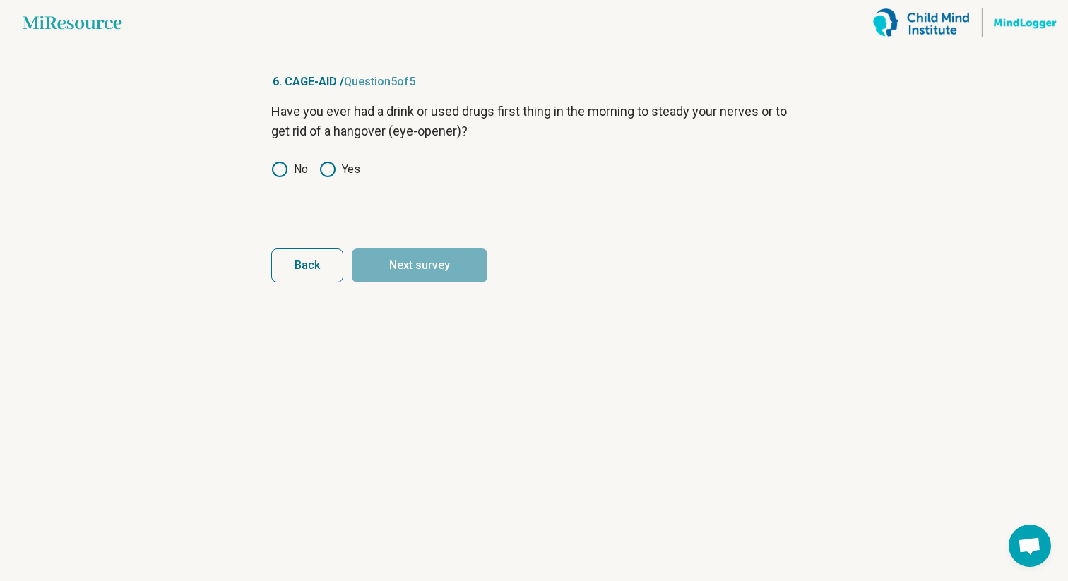
click at [285, 160] on div "Have you ever had a drink or used drugs first thing in the morning to steady yo…" at bounding box center [534, 161] width 526 height 119
click at [281, 172] on icon at bounding box center [279, 169] width 17 height 17
click at [414, 271] on button "Next survey" at bounding box center [420, 266] width 136 height 34
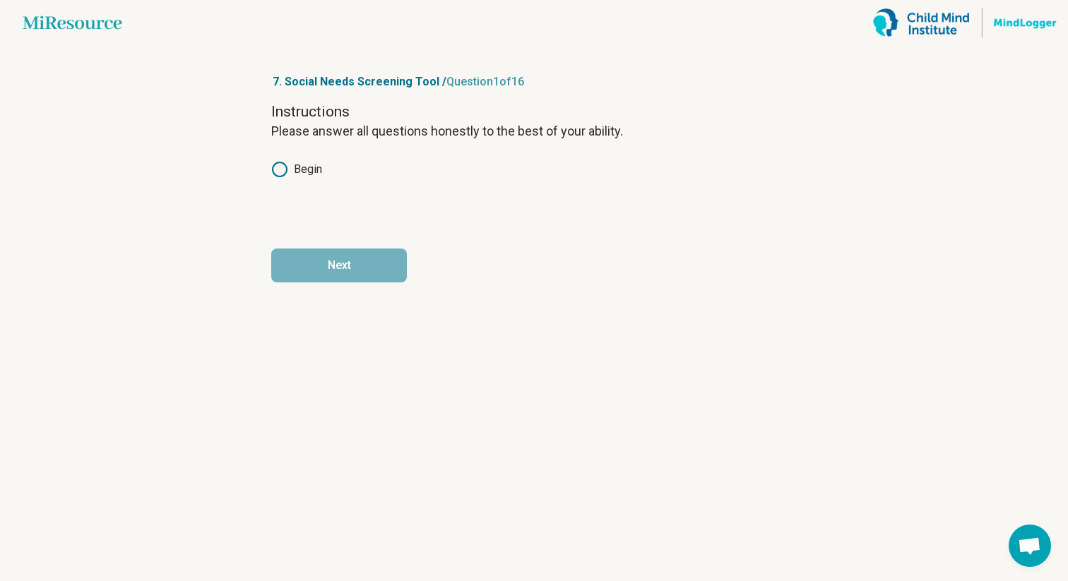
click at [288, 167] on icon at bounding box center [279, 169] width 17 height 17
click at [340, 255] on button "Next" at bounding box center [339, 266] width 136 height 34
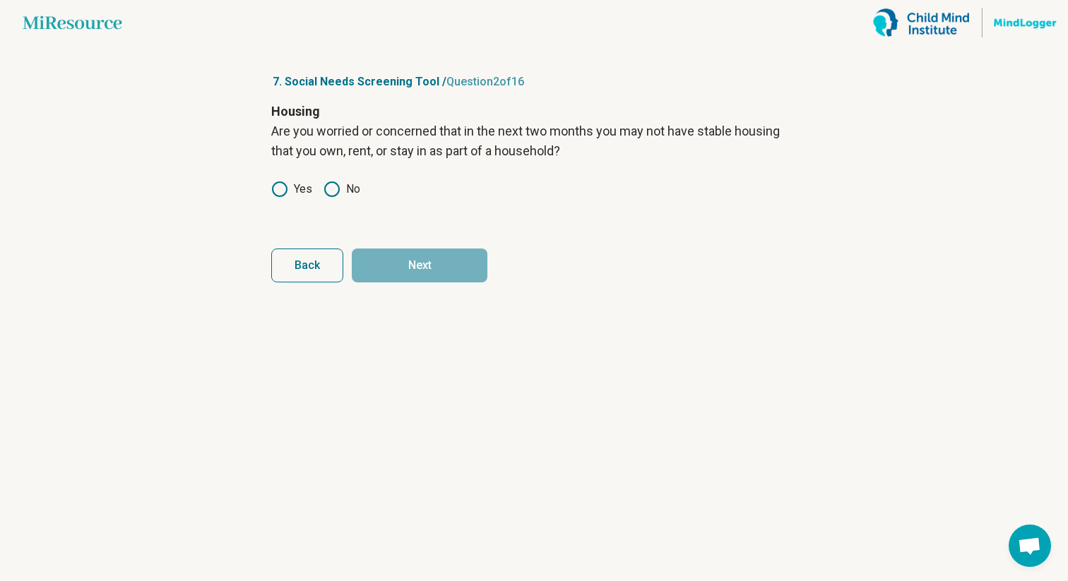
click at [281, 186] on icon at bounding box center [279, 189] width 17 height 17
drag, startPoint x: 402, startPoint y: 270, endPoint x: 424, endPoint y: 155, distance: 116.5
click at [424, 155] on form "Housing Are you worried or concerned that in the next two months you may not ha…" at bounding box center [534, 192] width 526 height 181
click at [334, 185] on icon at bounding box center [332, 189] width 17 height 17
click at [469, 263] on button "Next" at bounding box center [420, 266] width 136 height 34
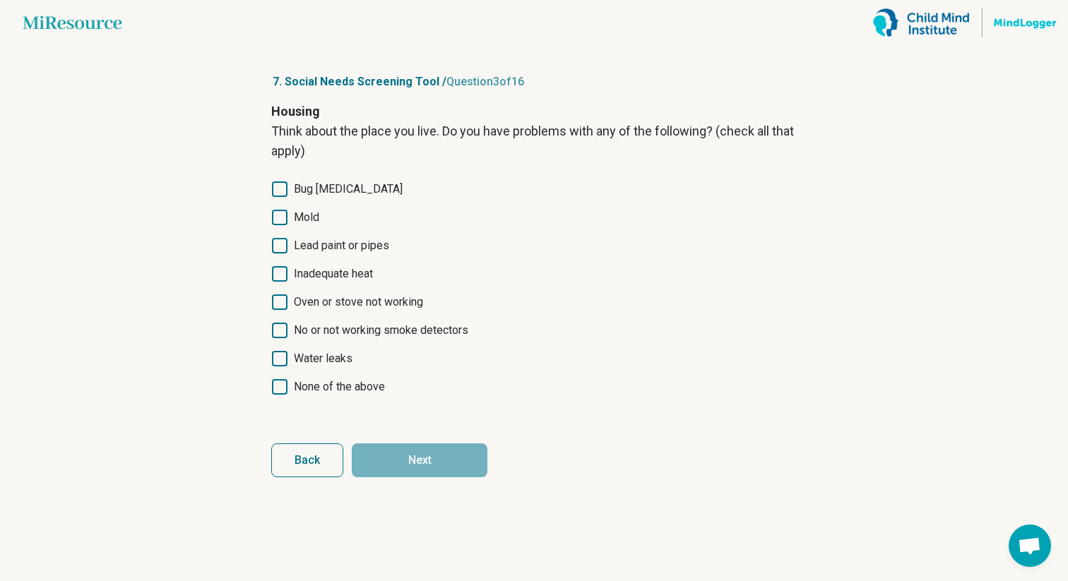
click at [278, 390] on icon at bounding box center [280, 387] width 16 height 16
click at [425, 462] on button "Next" at bounding box center [420, 461] width 136 height 34
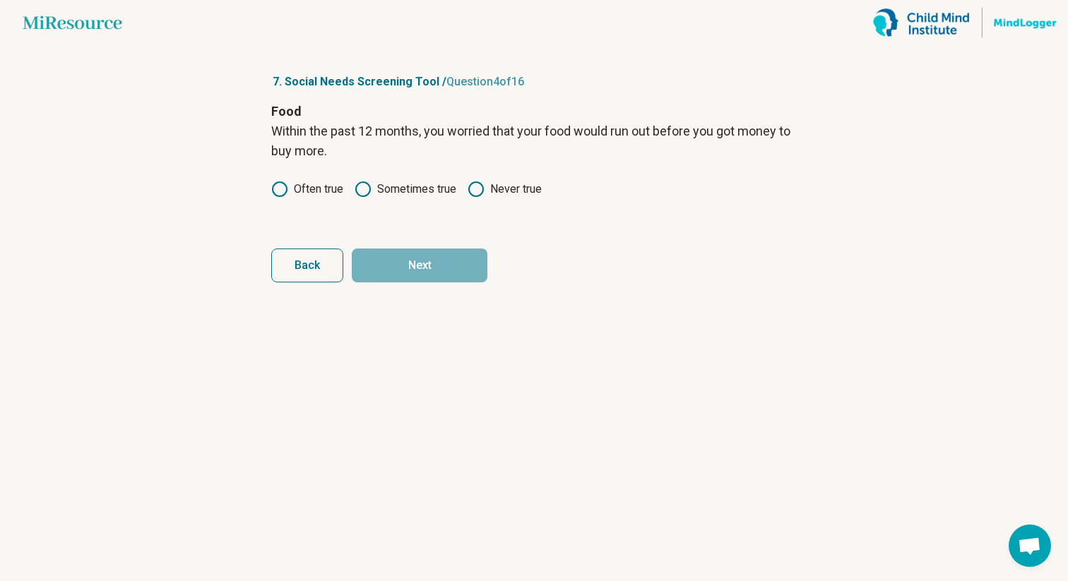
click at [485, 192] on icon at bounding box center [476, 189] width 17 height 17
click at [458, 261] on button "Next" at bounding box center [420, 266] width 136 height 34
click at [497, 181] on label "Never true" at bounding box center [505, 189] width 74 height 17
click at [434, 275] on button "Next" at bounding box center [420, 266] width 136 height 34
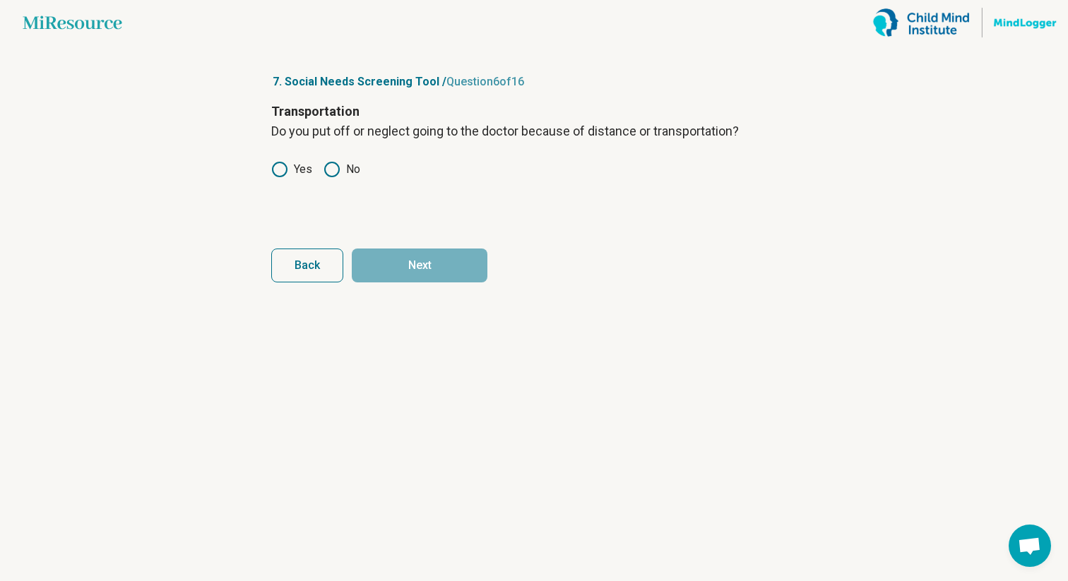
click at [334, 170] on icon at bounding box center [332, 169] width 17 height 17
click at [398, 268] on button "Next" at bounding box center [420, 266] width 136 height 34
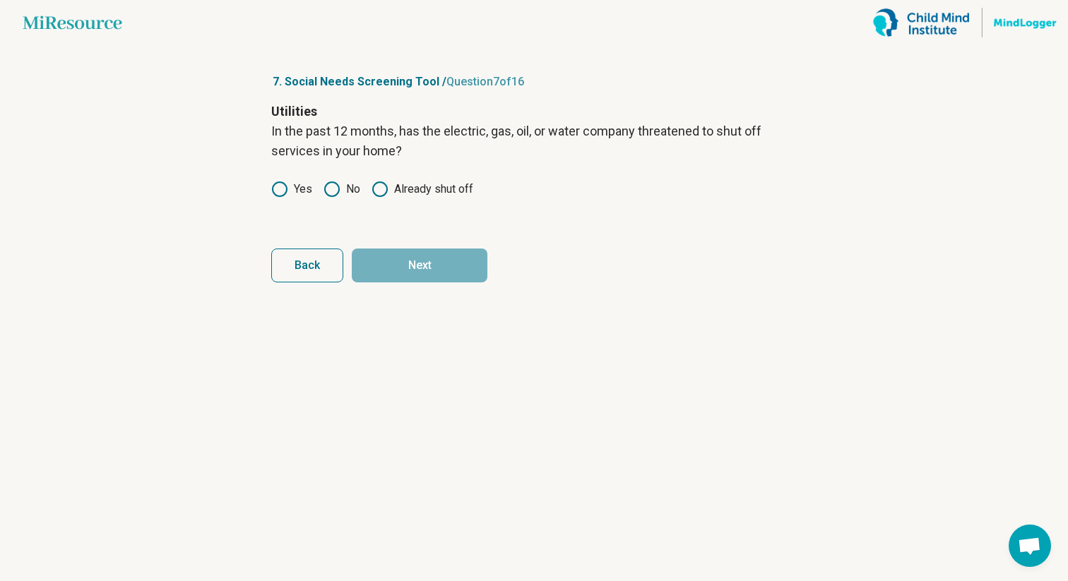
click at [328, 189] on icon at bounding box center [332, 189] width 17 height 17
click at [418, 257] on button "Next" at bounding box center [420, 266] width 136 height 34
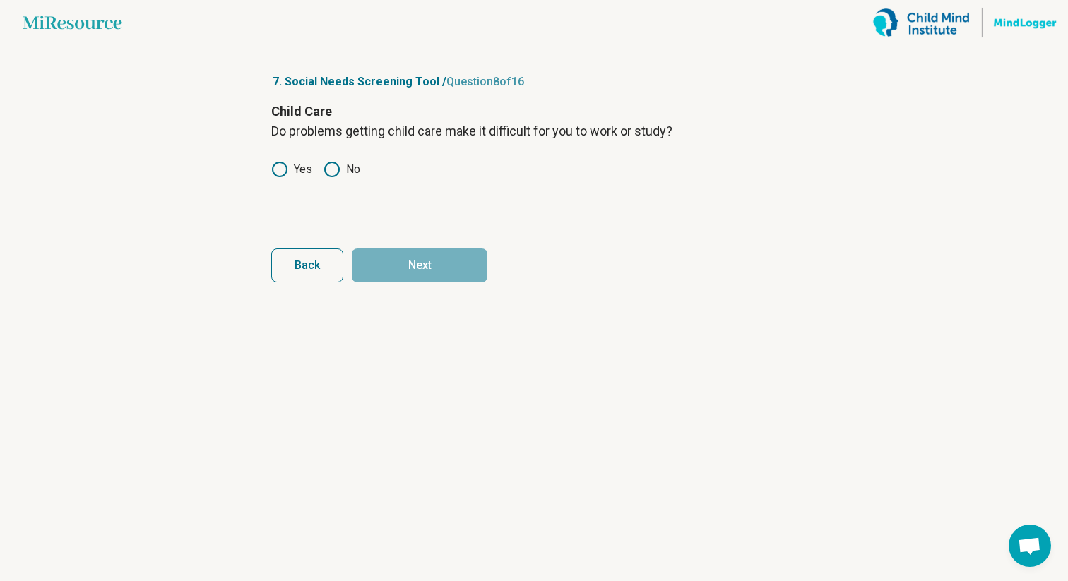
click at [330, 168] on icon at bounding box center [332, 169] width 17 height 17
click at [422, 263] on button "Next" at bounding box center [420, 266] width 136 height 34
click at [291, 166] on label "Yes" at bounding box center [291, 169] width 41 height 17
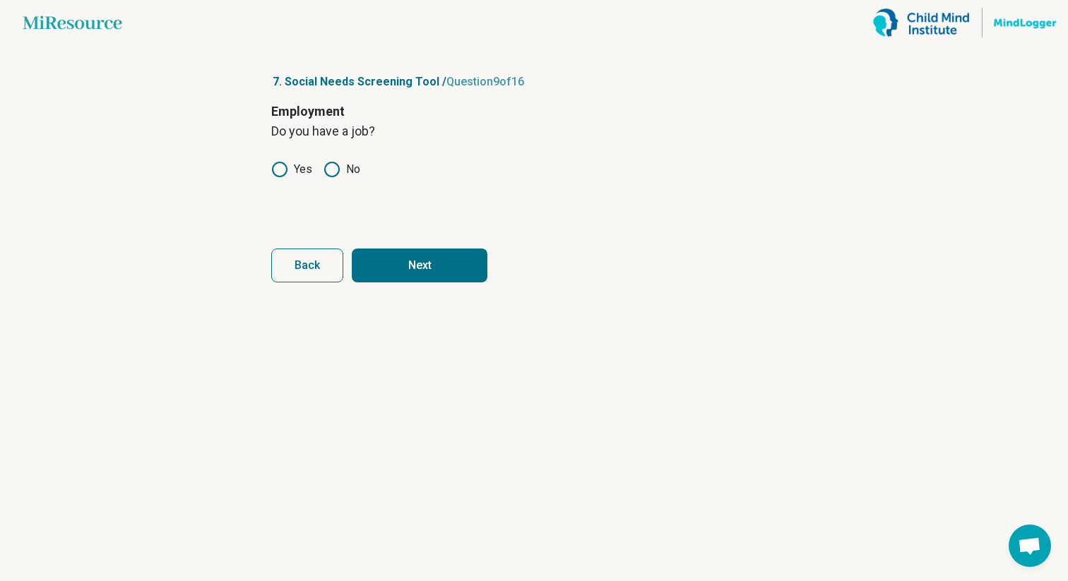
click at [401, 262] on button "Next" at bounding box center [420, 266] width 136 height 34
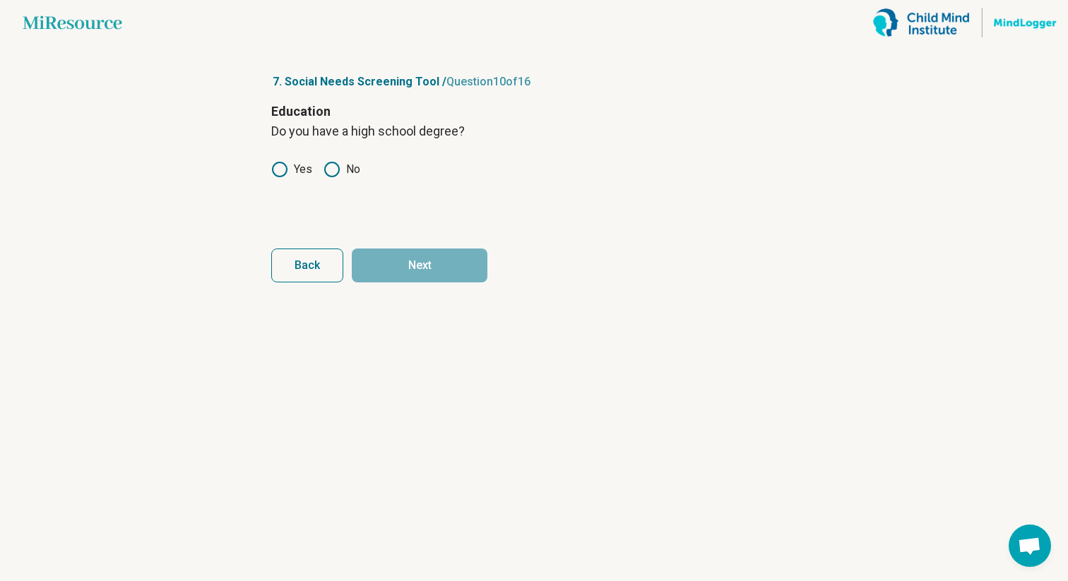
click at [274, 156] on div "Education Do you have a high school degree? Yes No" at bounding box center [534, 161] width 526 height 119
click at [277, 165] on icon at bounding box center [279, 169] width 17 height 17
click at [398, 242] on form "Education Do you have a high school degree? Yes No Back Next" at bounding box center [534, 192] width 526 height 181
click at [399, 258] on button "Next" at bounding box center [420, 266] width 136 height 34
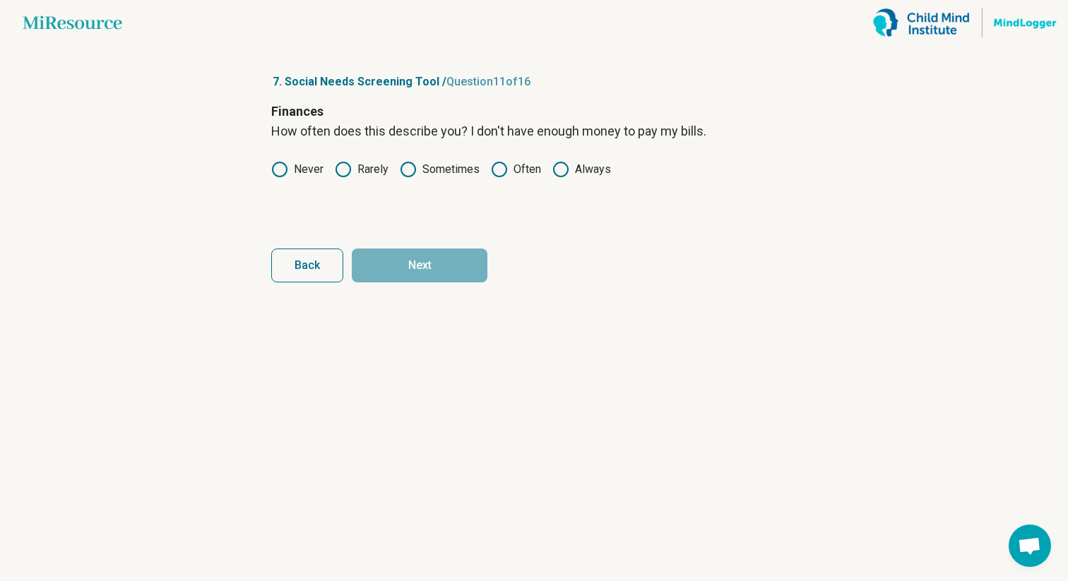
click at [295, 166] on label "Never" at bounding box center [297, 169] width 52 height 17
click at [423, 273] on button "Next" at bounding box center [420, 266] width 136 height 34
click at [287, 168] on circle at bounding box center [280, 169] width 14 height 14
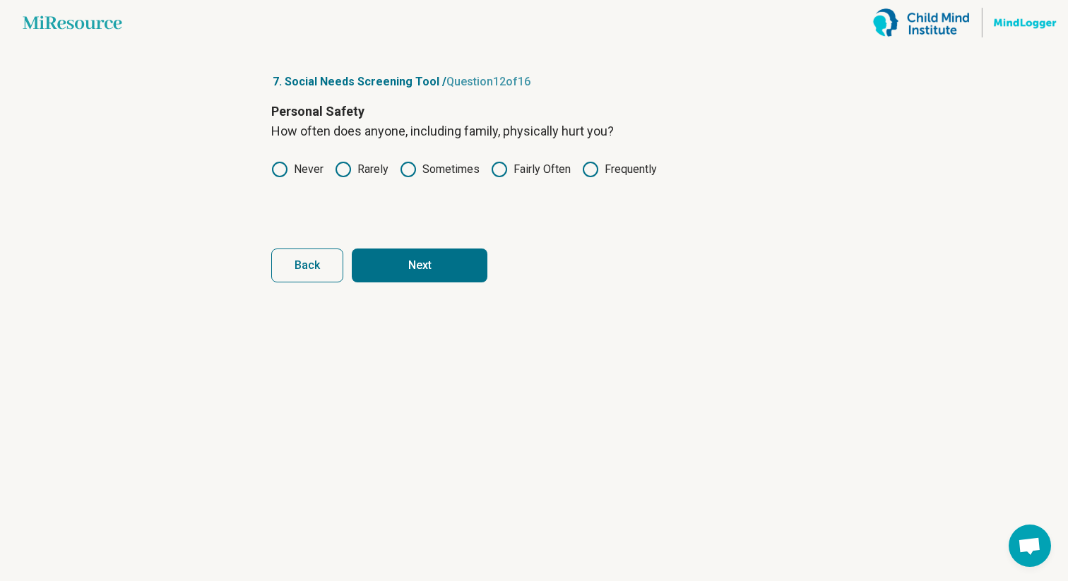
click at [412, 261] on button "Next" at bounding box center [420, 266] width 136 height 34
click at [287, 166] on icon at bounding box center [279, 169] width 17 height 17
click at [422, 263] on button "Next" at bounding box center [420, 266] width 136 height 34
click at [283, 168] on icon at bounding box center [279, 169] width 17 height 17
click at [420, 273] on button "Next" at bounding box center [420, 266] width 136 height 34
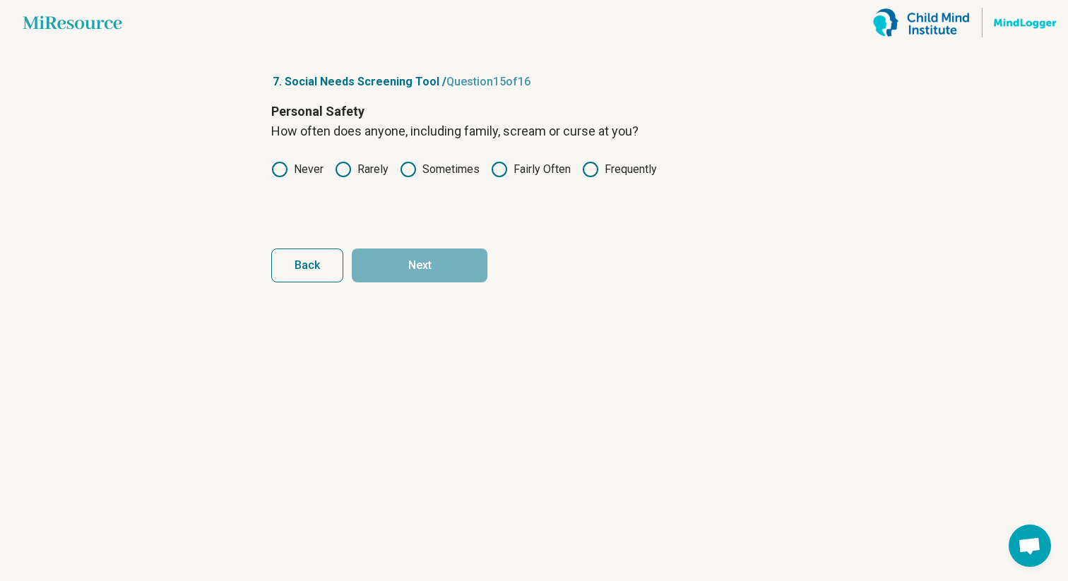
click at [277, 169] on icon at bounding box center [279, 169] width 17 height 17
click at [407, 268] on button "Next" at bounding box center [420, 266] width 136 height 34
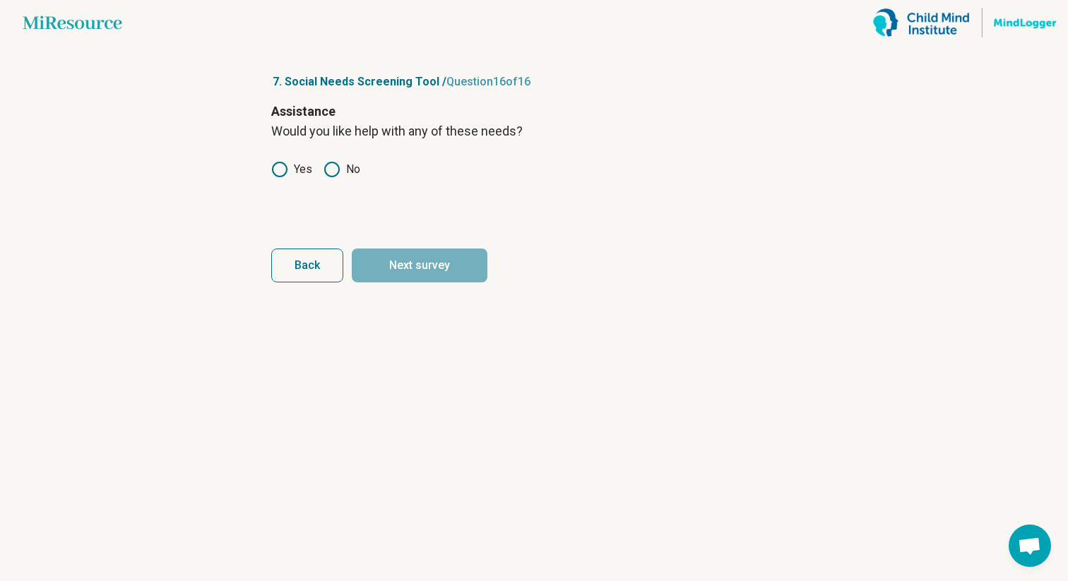
click at [337, 169] on icon at bounding box center [332, 169] width 17 height 17
click at [396, 258] on button "Next survey" at bounding box center [420, 266] width 136 height 34
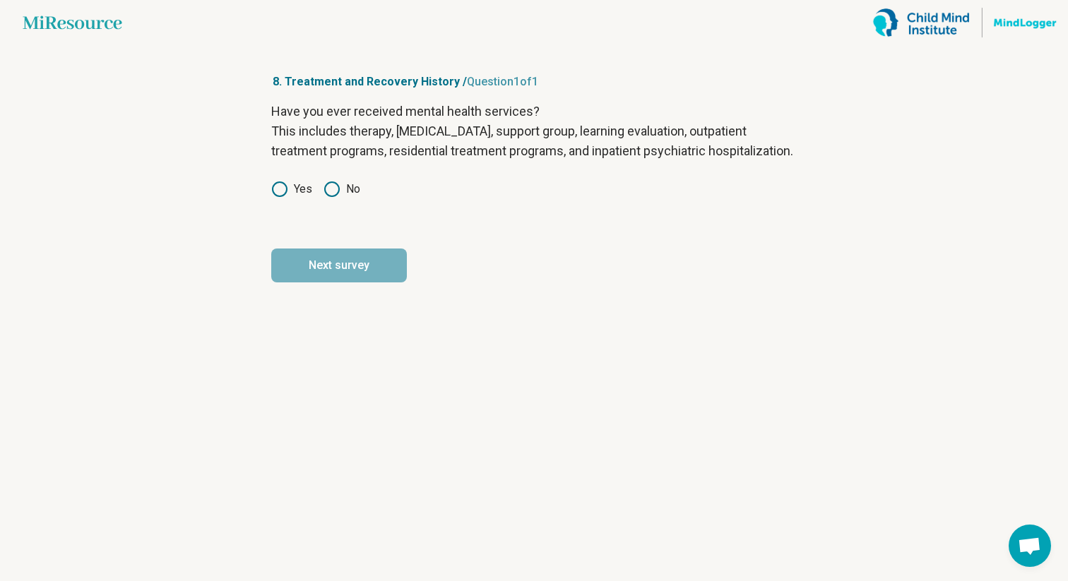
click at [329, 198] on icon at bounding box center [332, 189] width 17 height 17
click at [332, 278] on button "Next survey" at bounding box center [339, 266] width 136 height 34
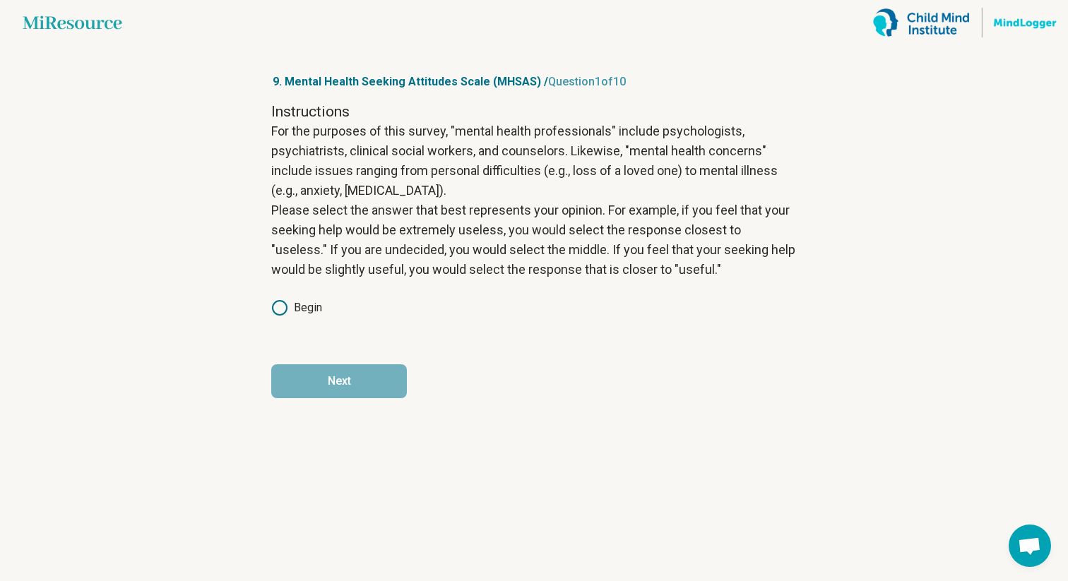
click at [284, 296] on div "Instructions For the purposes of this survey, "mental health professionals" inc…" at bounding box center [534, 219] width 526 height 235
click at [283, 302] on circle at bounding box center [280, 308] width 14 height 14
click at [352, 388] on button "Next" at bounding box center [339, 382] width 136 height 34
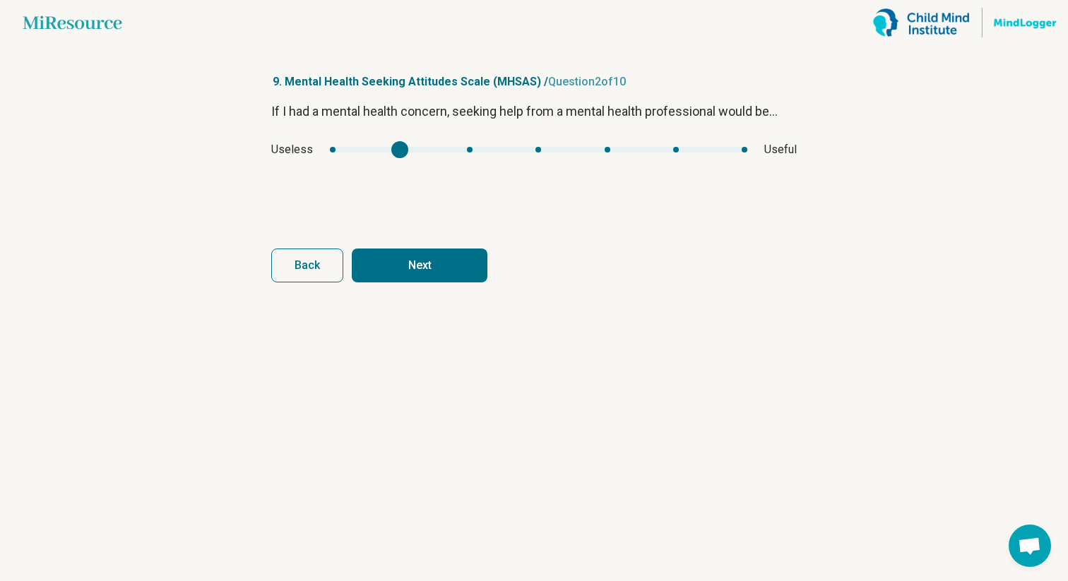
type input "*"
click at [673, 148] on div "mhsas1" at bounding box center [677, 149] width 17 height 17
click at [451, 259] on button "Next" at bounding box center [420, 266] width 136 height 34
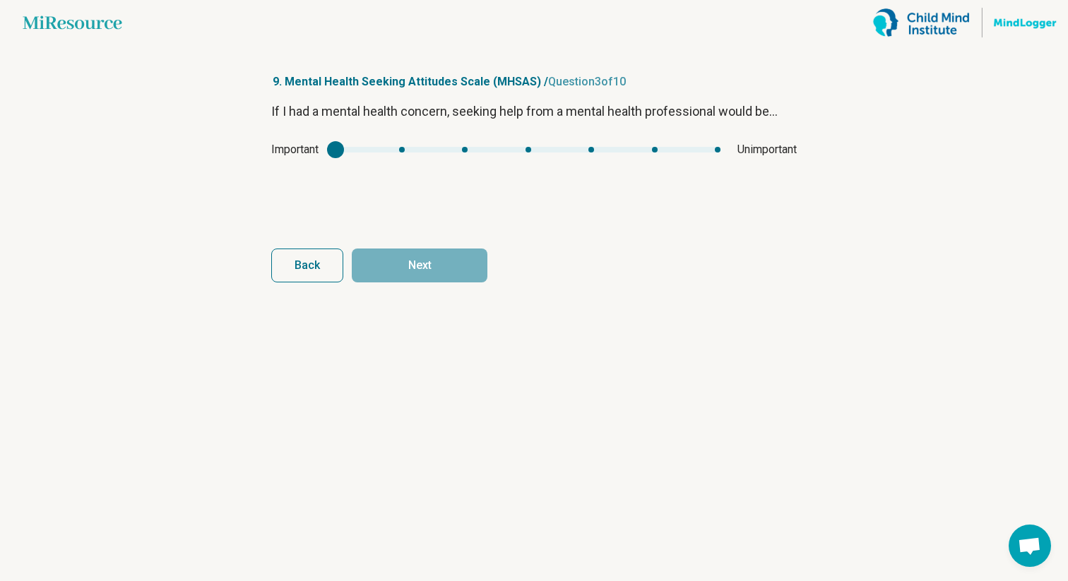
click at [338, 150] on div "mhsas2" at bounding box center [335, 149] width 17 height 17
click at [336, 136] on div "If I had a mental health concern, seeking help from a mental health professiona…" at bounding box center [534, 161] width 526 height 119
type input "*"
click at [389, 146] on div "Important Unimportant" at bounding box center [534, 149] width 526 height 17
click at [401, 251] on button "Next" at bounding box center [420, 266] width 136 height 34
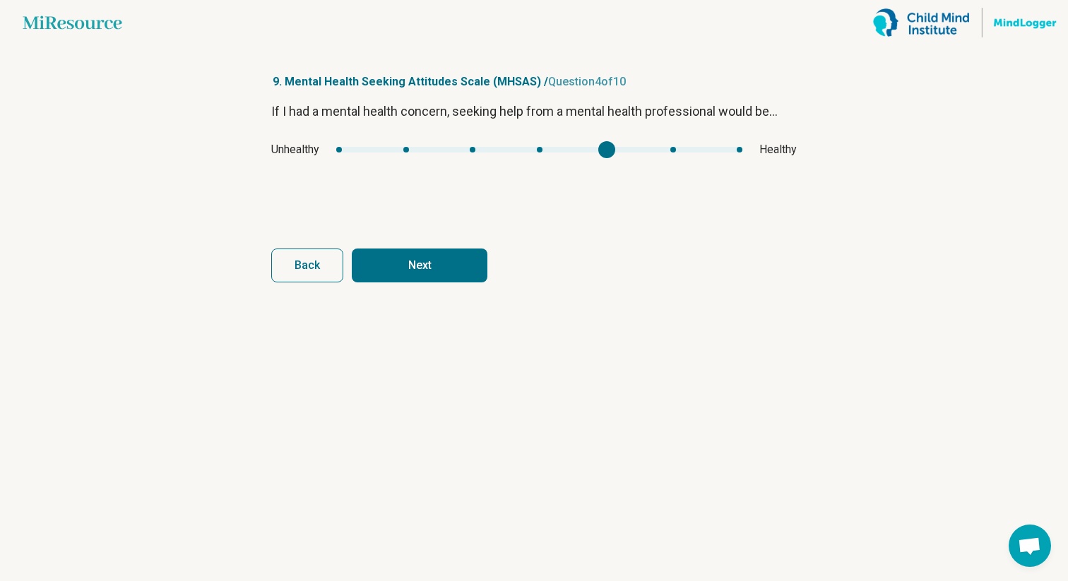
type input "*"
click at [815, 179] on article "9. Mental Health Seeking Attitudes Scale (MHSAS) / Question 4 of 10 If I had a …" at bounding box center [534, 313] width 571 height 536
click at [451, 267] on button "Next" at bounding box center [420, 266] width 136 height 34
type input "*"
click at [698, 163] on div "If I had a mental health concern, seeking help from a mental health professiona…" at bounding box center [534, 161] width 526 height 119
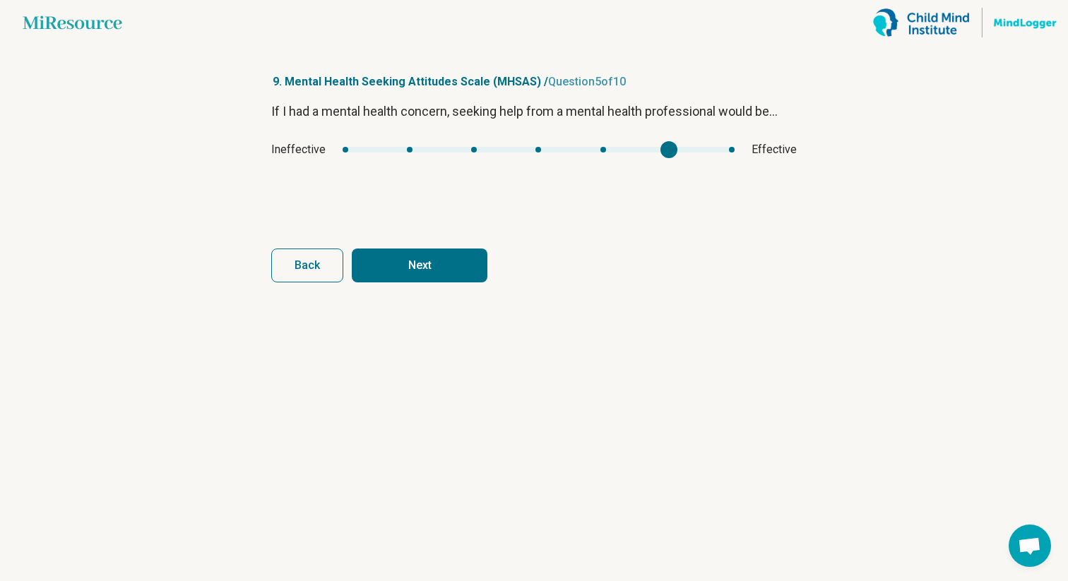
click at [420, 255] on button "Next" at bounding box center [420, 266] width 136 height 34
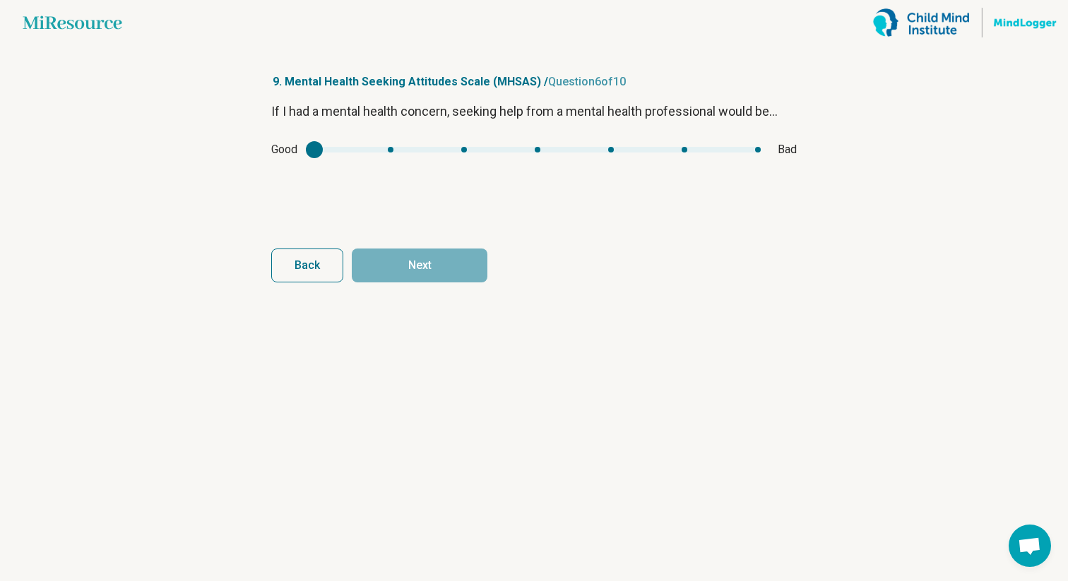
type input "*"
click at [658, 154] on div "Good Bad" at bounding box center [534, 149] width 526 height 17
click at [460, 271] on button "Next" at bounding box center [420, 266] width 136 height 34
drag, startPoint x: 319, startPoint y: 143, endPoint x: 602, endPoint y: 131, distance: 283.5
click at [602, 131] on div "If I had a mental health concern, seeking help from a mental health professiona…" at bounding box center [534, 161] width 526 height 119
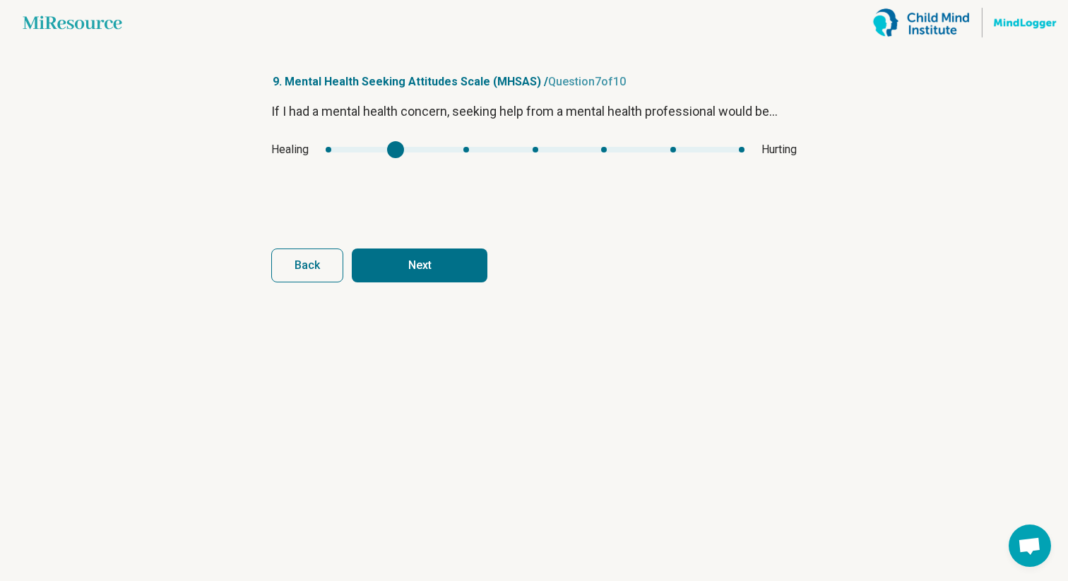
type input "*"
click at [326, 150] on div "mhsas6" at bounding box center [325, 149] width 17 height 17
click at [392, 261] on button "Next" at bounding box center [420, 266] width 136 height 34
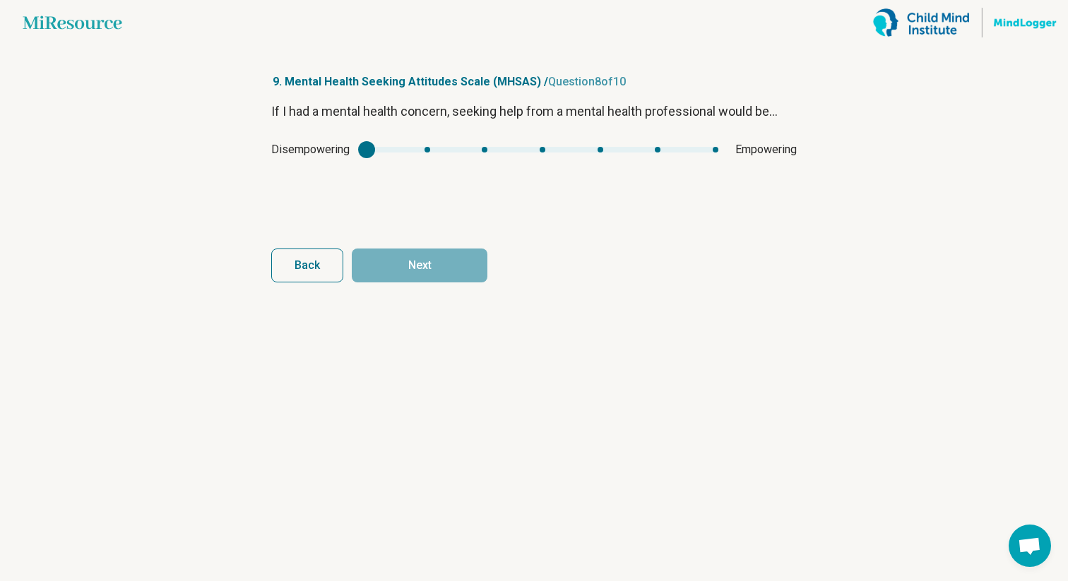
type input "*"
click at [670, 150] on div "mhsas7" at bounding box center [543, 150] width 352 height 6
click at [452, 260] on button "Next" at bounding box center [420, 266] width 136 height 34
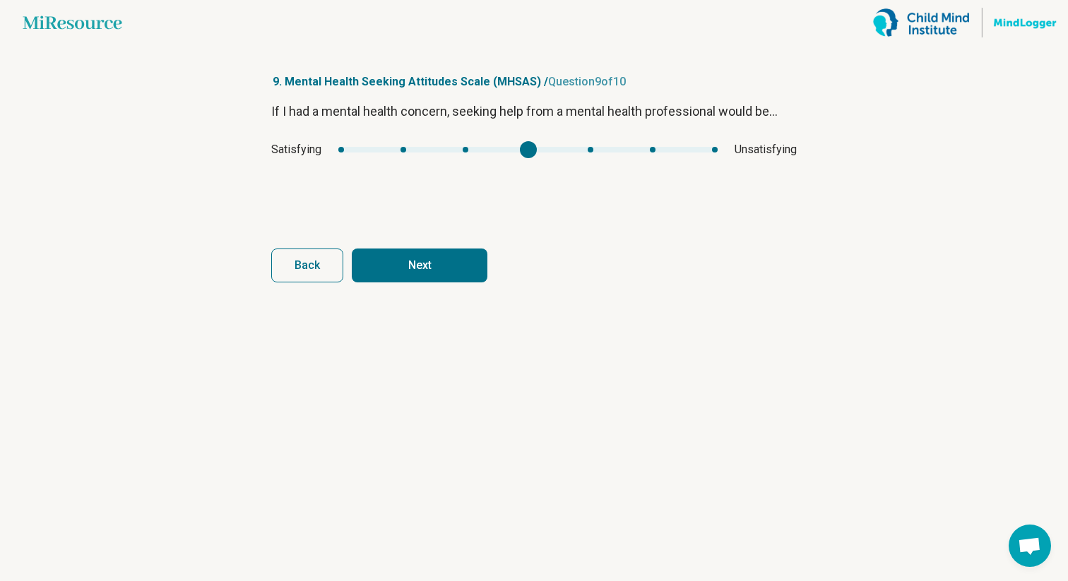
type input "*"
click at [481, 156] on div "Satisfying Unsatisfying" at bounding box center [534, 149] width 526 height 17
click at [420, 272] on button "Next" at bounding box center [420, 266] width 136 height 34
click at [384, 148] on div "mhsas9" at bounding box center [528, 150] width 384 height 6
click at [435, 256] on button "Next survey" at bounding box center [420, 266] width 136 height 34
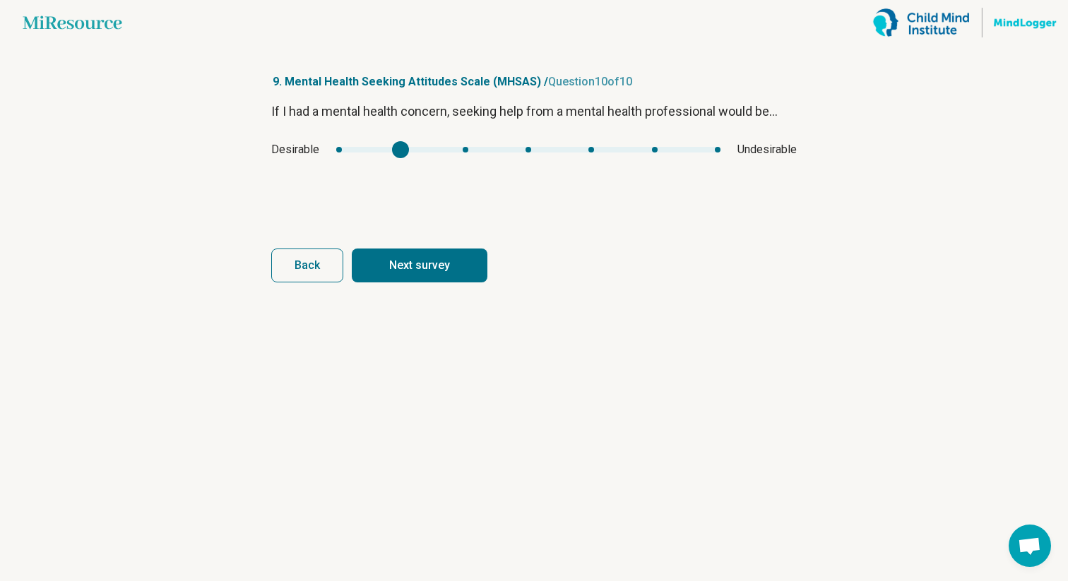
type input "*"
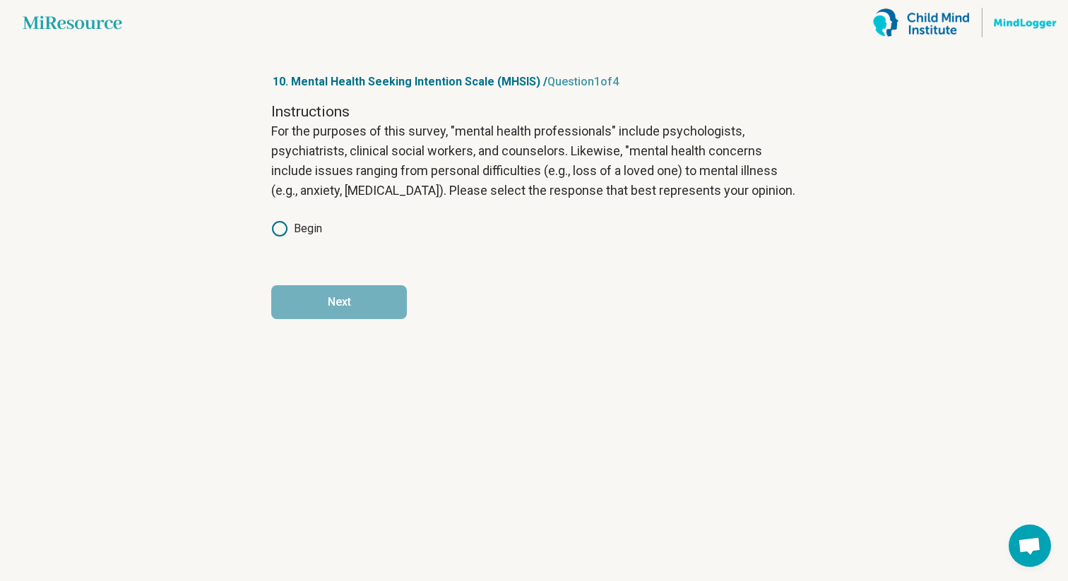
click at [282, 231] on icon at bounding box center [279, 228] width 17 height 17
click at [365, 310] on button "Next" at bounding box center [339, 302] width 136 height 34
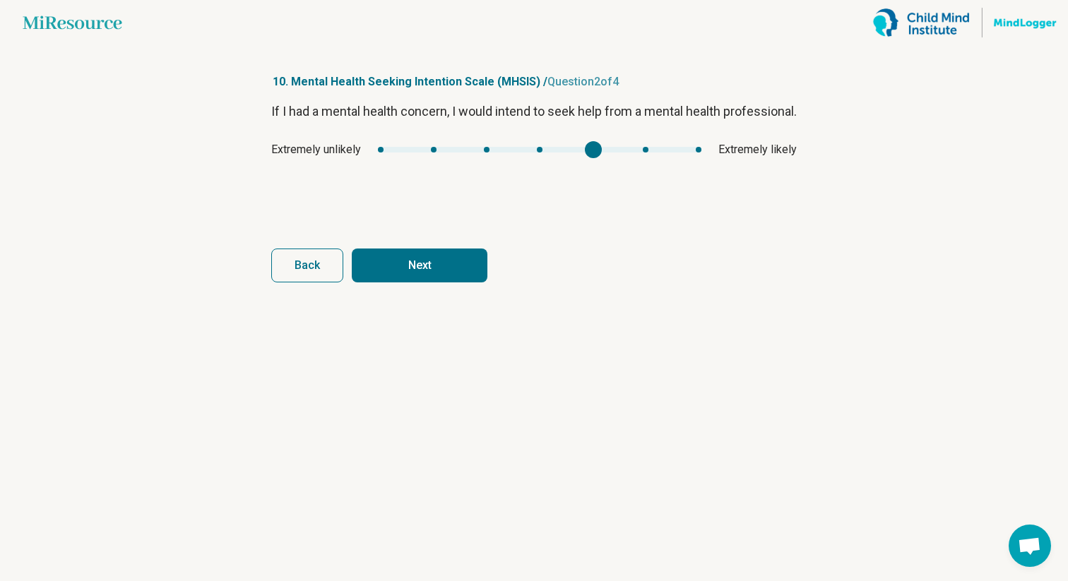
type input "*"
click at [639, 153] on div "mhsis1" at bounding box center [540, 150] width 324 height 6
click at [424, 268] on button "Next" at bounding box center [420, 266] width 136 height 34
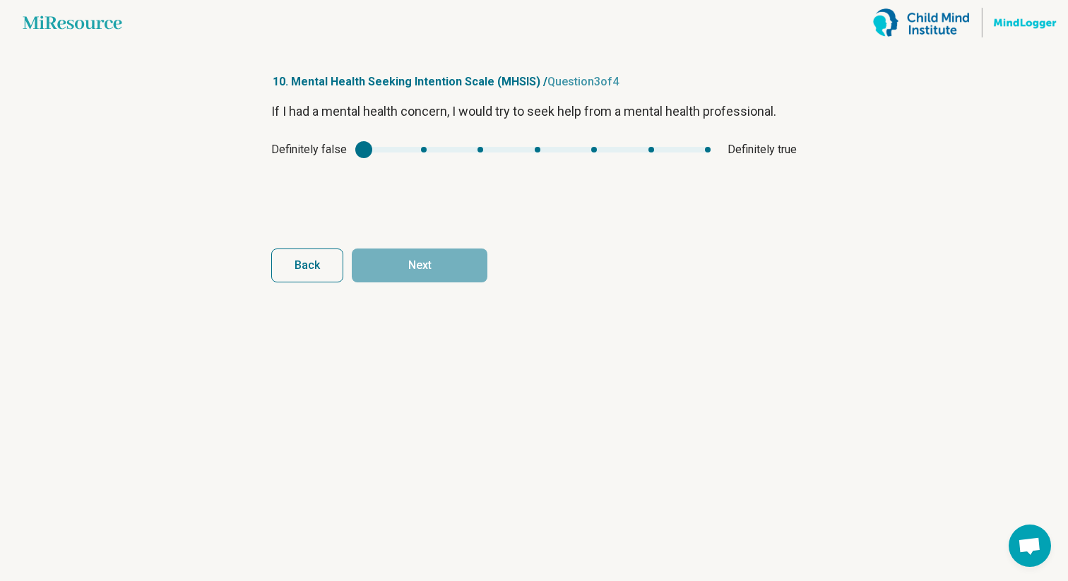
type input "*"
click at [655, 153] on div "mhsis2" at bounding box center [652, 149] width 17 height 17
click at [423, 268] on button "Next" at bounding box center [420, 266] width 136 height 34
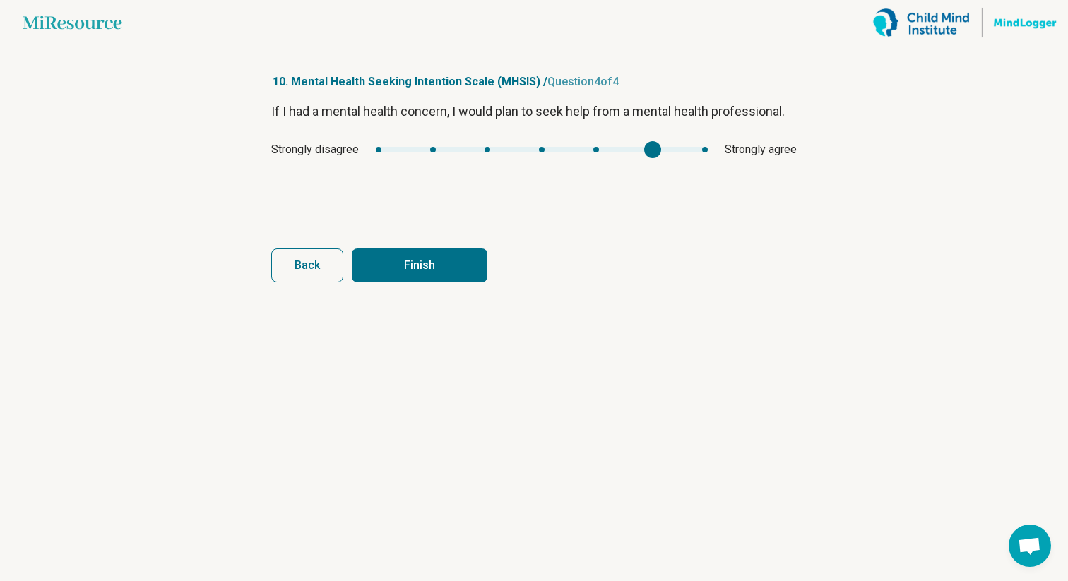
click at [663, 148] on div "mhsis3" at bounding box center [542, 150] width 332 height 6
click at [451, 255] on button "Finish" at bounding box center [420, 266] width 136 height 34
type input "*"
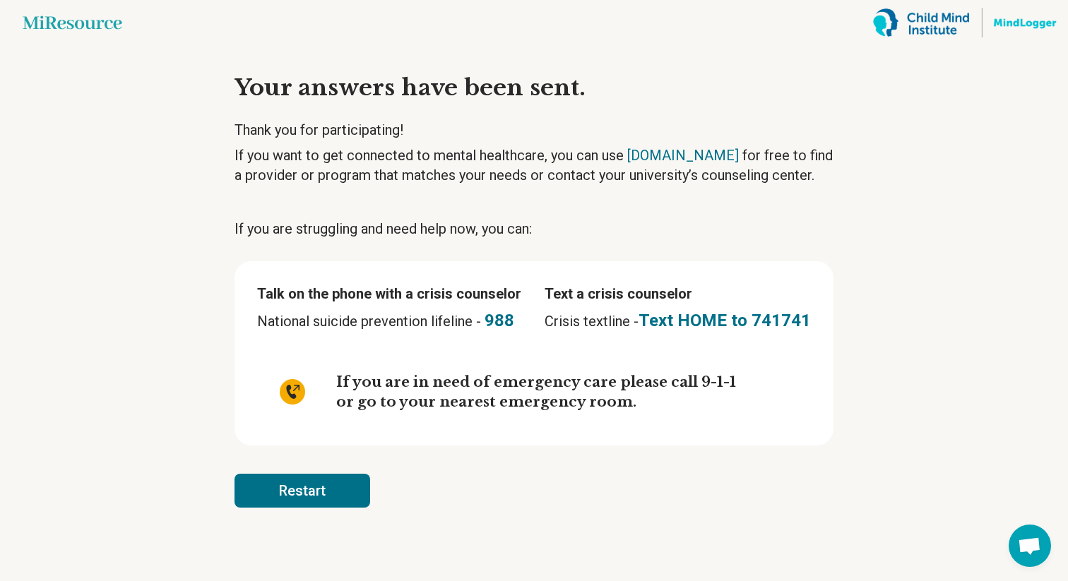
click at [337, 490] on button "Restart" at bounding box center [303, 491] width 136 height 34
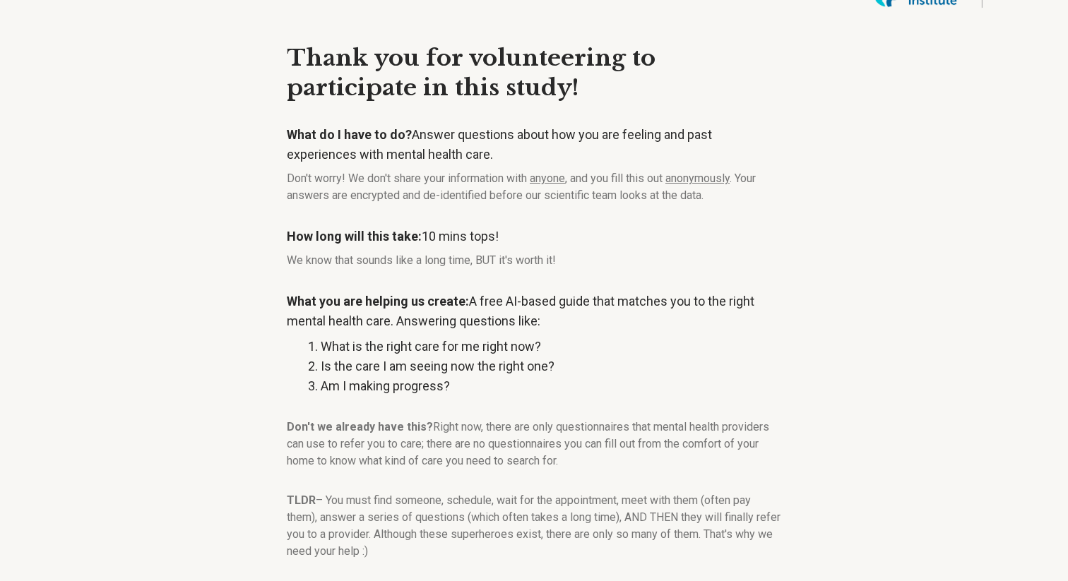
scroll to position [105, 0]
